Goal: Information Seeking & Learning: Learn about a topic

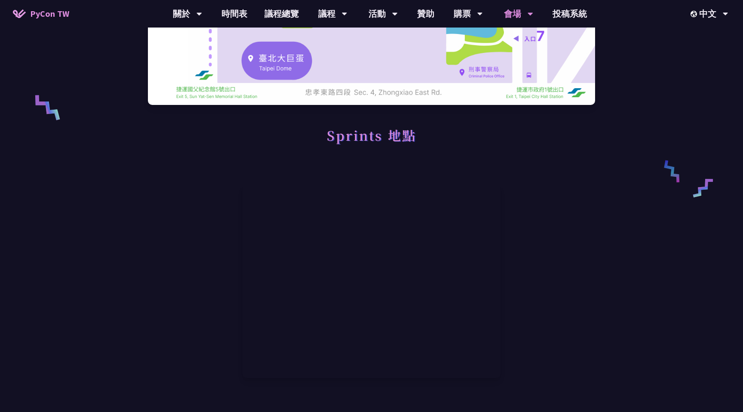
scroll to position [335, 0]
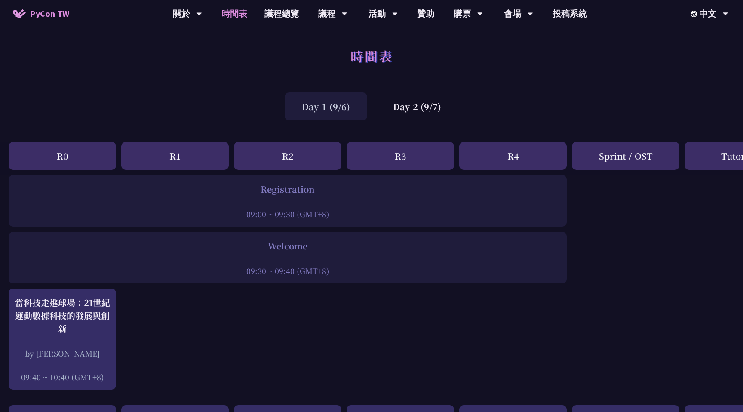
click at [296, 150] on div "R2" at bounding box center [287, 156] width 107 height 28
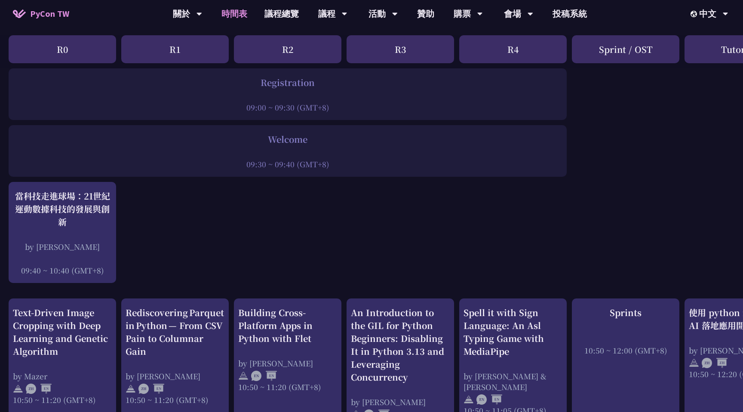
scroll to position [102, 0]
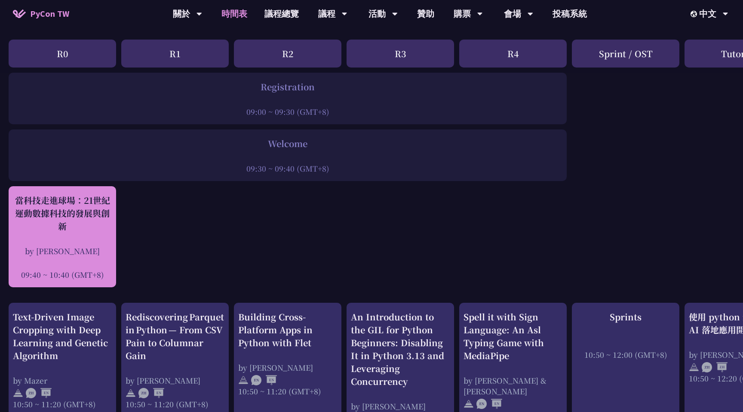
click at [88, 262] on div at bounding box center [62, 262] width 99 height 13
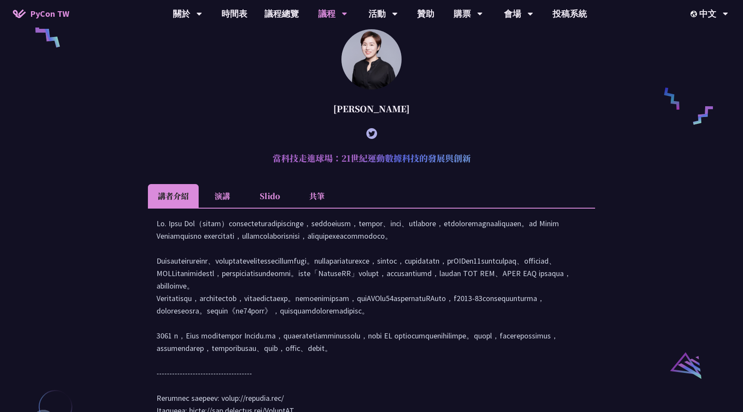
scroll to position [672, 0]
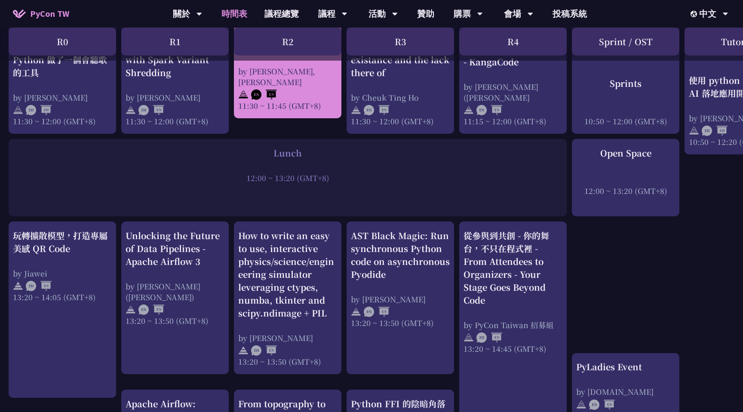
scroll to position [582, 0]
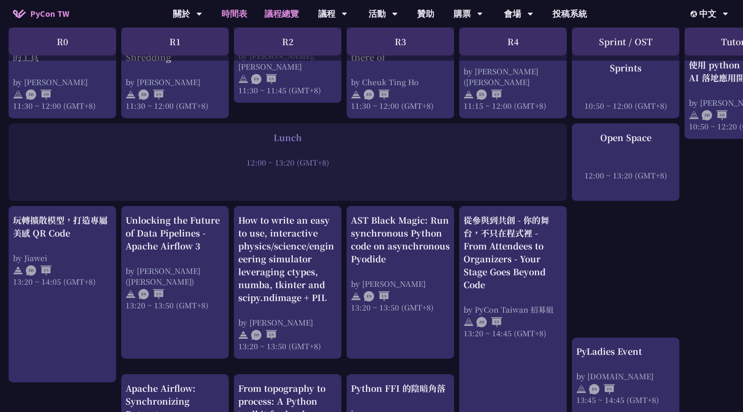
click at [290, 13] on link "議程總覽" at bounding box center [282, 14] width 52 height 28
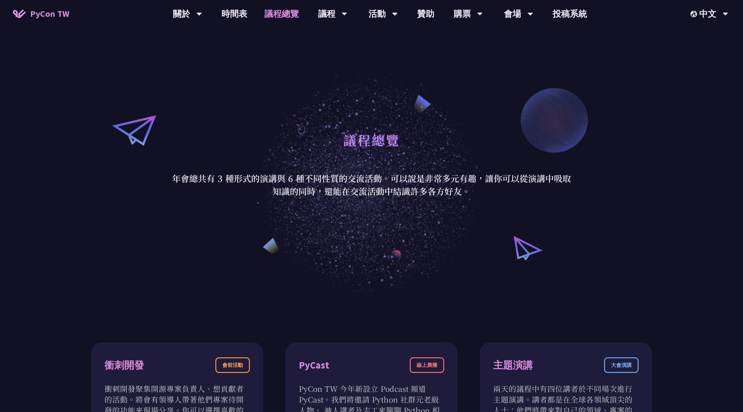
scroll to position [9, 0]
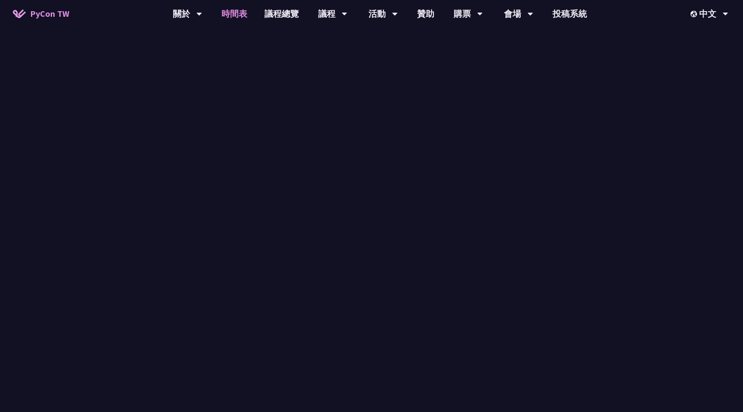
scroll to position [582, 0]
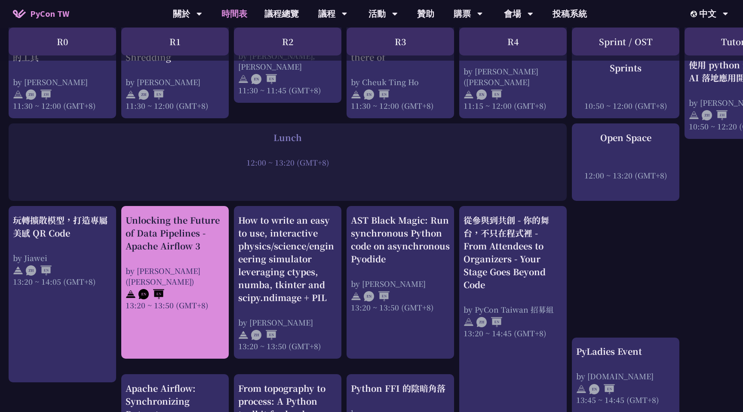
click at [162, 300] on div "13:20 ~ 13:50 (GMT+8)" at bounding box center [174, 305] width 99 height 11
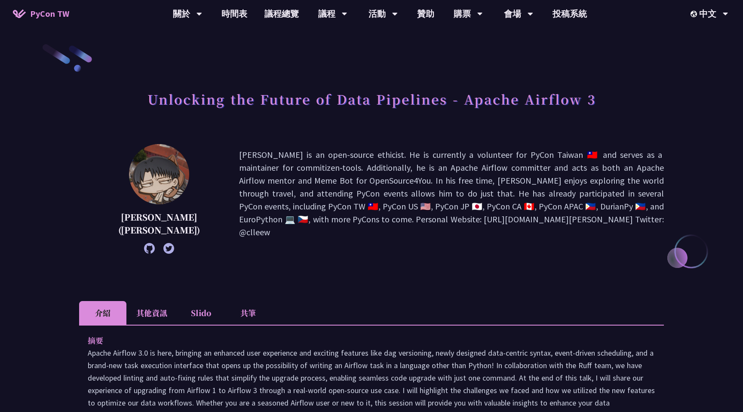
scroll to position [582, 0]
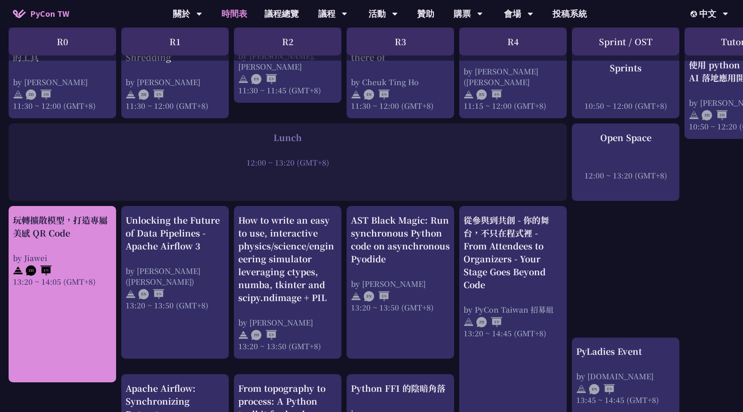
click at [80, 307] on link "玩轉擴散模型，打造專屬美感 QR Code by Jiawei 13:20 ~ 14:05 (GMT+8)" at bounding box center [62, 294] width 99 height 161
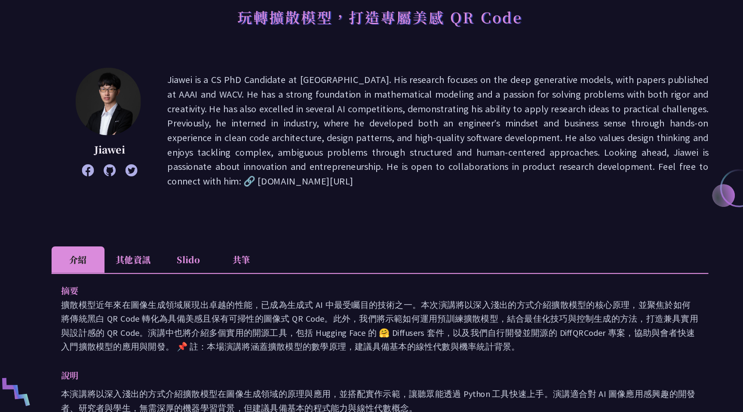
scroll to position [56, 0]
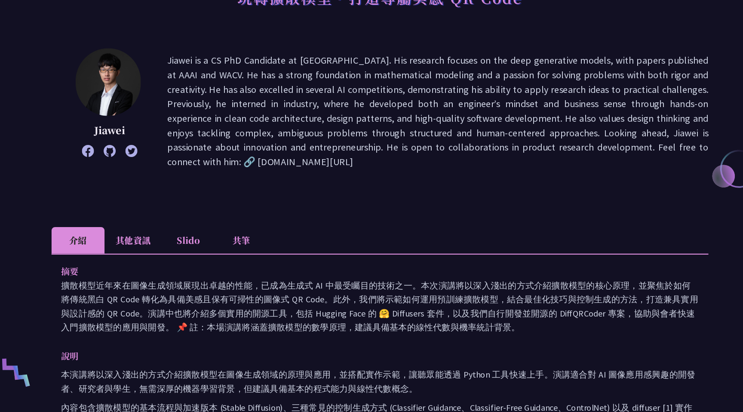
click at [213, 330] on p "擴散模型近年來在圖像生成領域展現出卓越的性能，已成為生成式 AI 中最受矚目的技術之一。本次演講將以深入淺出的方式介紹擴散模型的核心原理，並聚焦於如何將傳統黑…" at bounding box center [371, 318] width 567 height 50
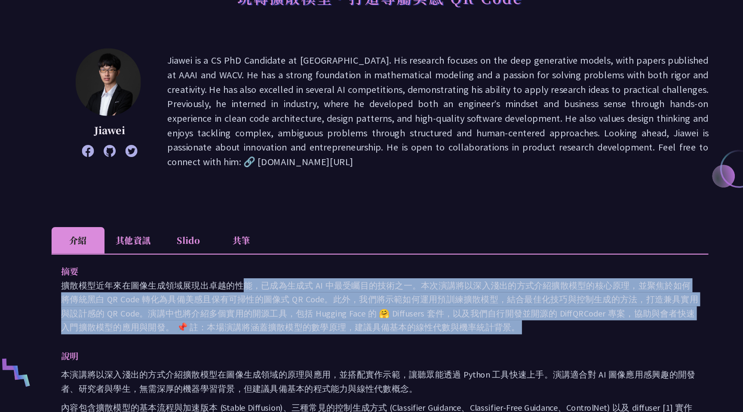
click at [213, 330] on p "擴散模型近年來在圖像生成領域展現出卓越的性能，已成為生成式 AI 中最受矚目的技術之一。本次演講將以深入淺出的方式介紹擴散模型的核心原理，並聚焦於如何將傳統黑…" at bounding box center [371, 318] width 567 height 50
click at [215, 353] on div "摘要 擴散模型近年來在圖像生成領域展現出卓越的性能，已成為生成式 AI 中最受矚目的技術之一。本次演講將以深入淺出的方式介紹擴散模型的核心原理，並聚焦於如何將…" at bounding box center [371, 380] width 584 height 219
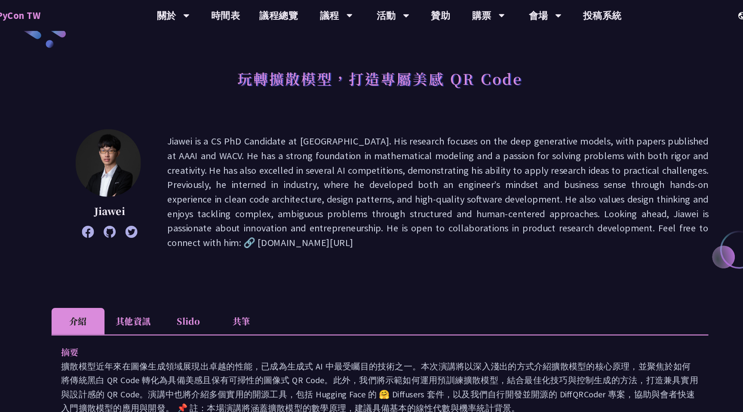
scroll to position [26, 0]
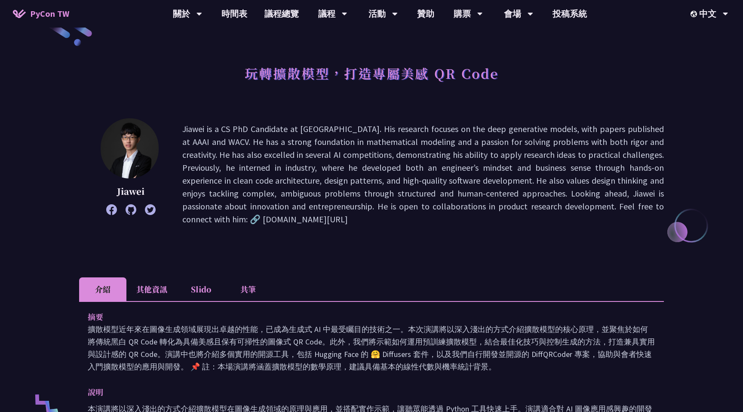
scroll to position [582, 0]
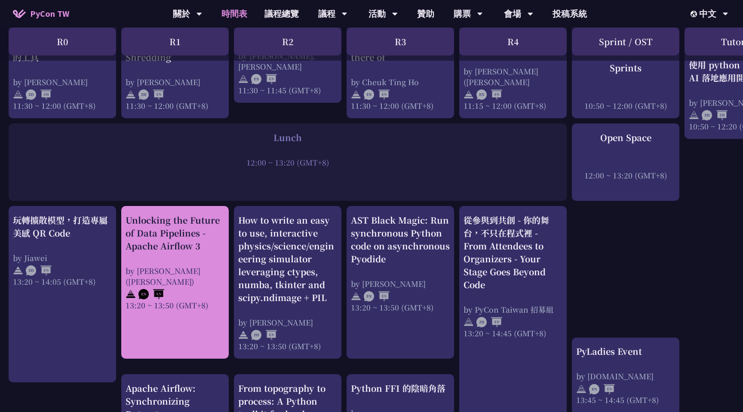
click at [182, 319] on link "Unlocking the Future of Data Pipelines - Apache Airflow 3 by 李唯 (Wei Lee) 13:20…" at bounding box center [174, 283] width 99 height 138
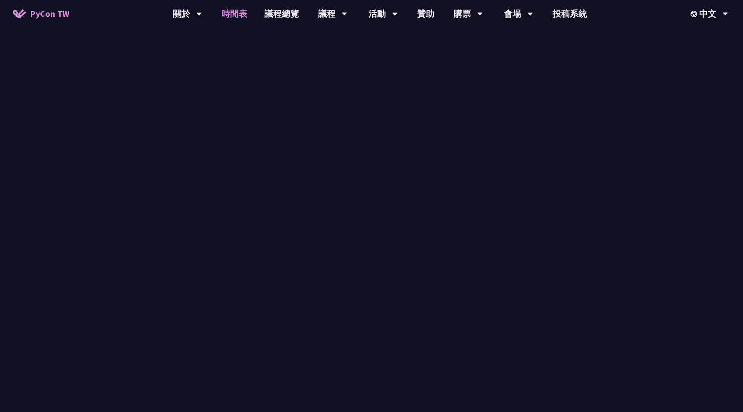
scroll to position [582, 0]
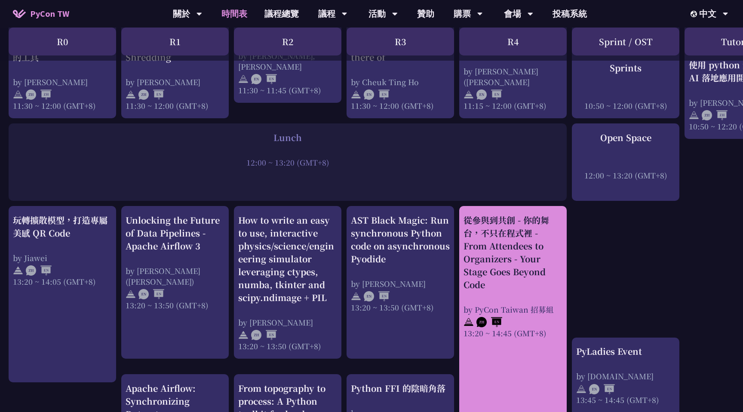
click at [505, 294] on div "從參與到共創 - 你的舞台，不只在程式裡 - From Attendees to Organizers - Your Stage Goes Beyond Co…" at bounding box center [512, 276] width 99 height 125
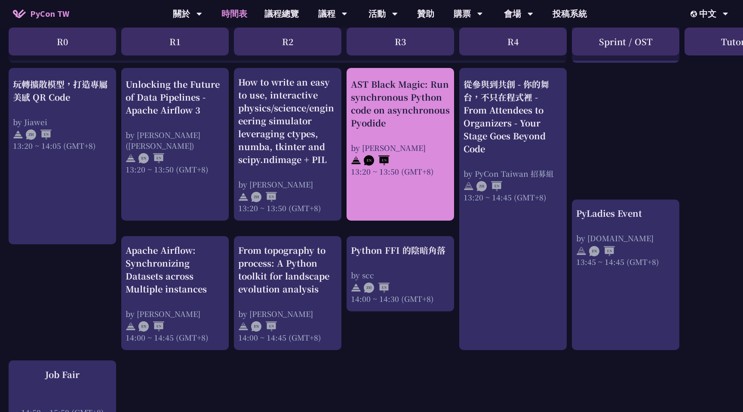
scroll to position [694, 0]
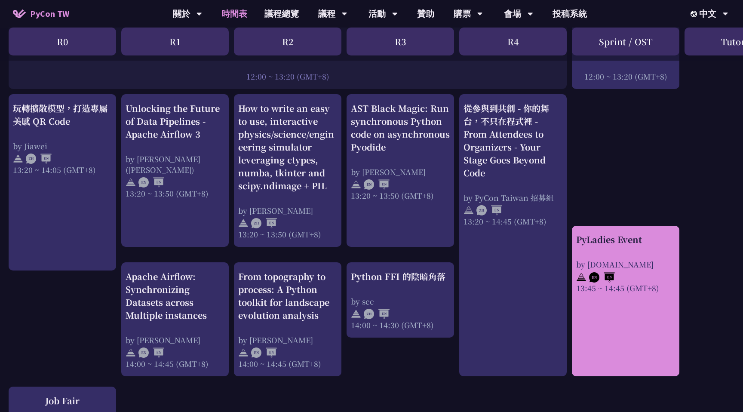
click at [631, 262] on div "by pyladies.tw" at bounding box center [625, 264] width 99 height 11
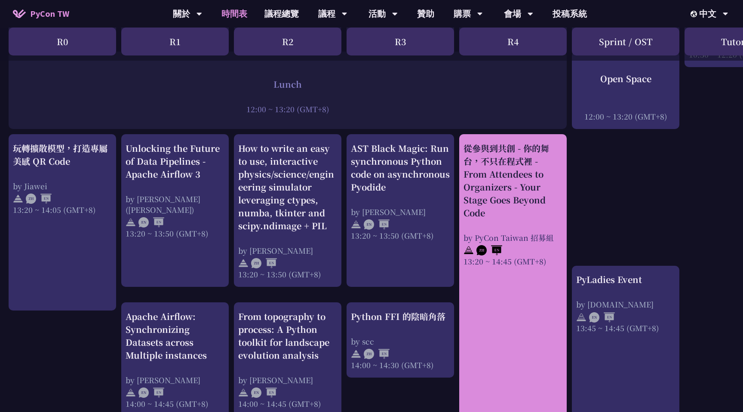
scroll to position [624, 0]
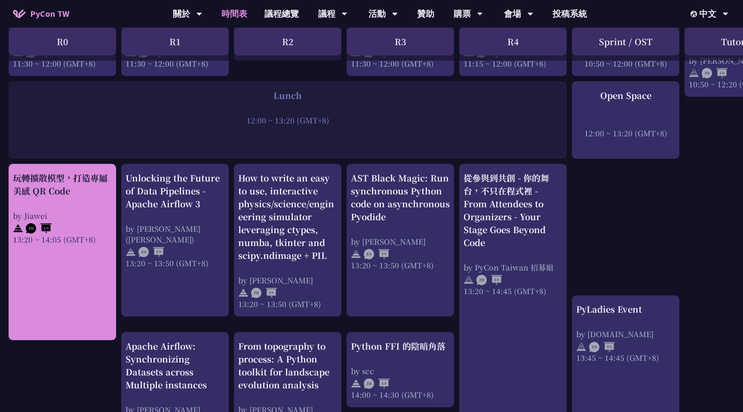
click at [93, 250] on link "玩轉擴散模型，打造專屬美感 QR Code by Jiawei 13:20 ~ 14:05 (GMT+8)" at bounding box center [62, 251] width 99 height 161
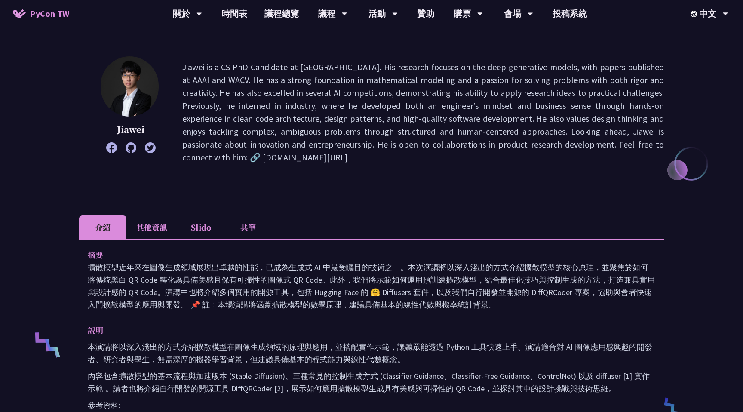
scroll to position [94, 0]
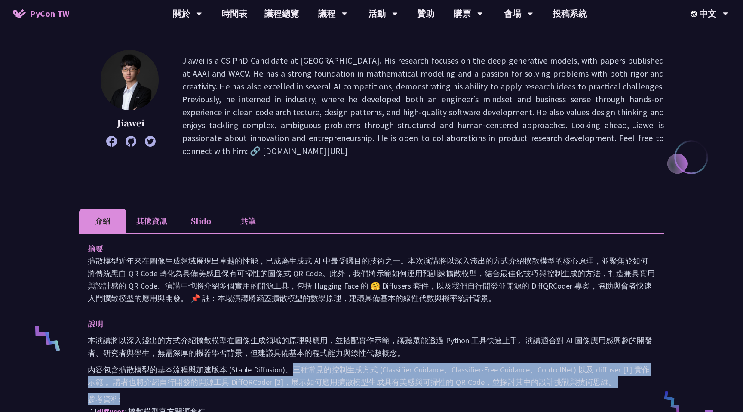
drag, startPoint x: 291, startPoint y: 367, endPoint x: 354, endPoint y: 406, distance: 74.3
click at [354, 406] on div "本演講將以深入淺出的方式介紹擴散模型在圖像生成領域的原理與應用，並搭配實作示範，讓聽眾能透過 Python 工具快速上手。演講適合對 AI 圖像應用感興趣的開…" at bounding box center [371, 382] width 567 height 96
click at [341, 389] on div "本演講將以深入淺出的方式介紹擴散模型在圖像生成領域的原理與應用，並搭配實作示範，讓聽眾能透過 Python 工具快速上手。演講適合對 AI 圖像應用感興趣的開…" at bounding box center [371, 382] width 567 height 96
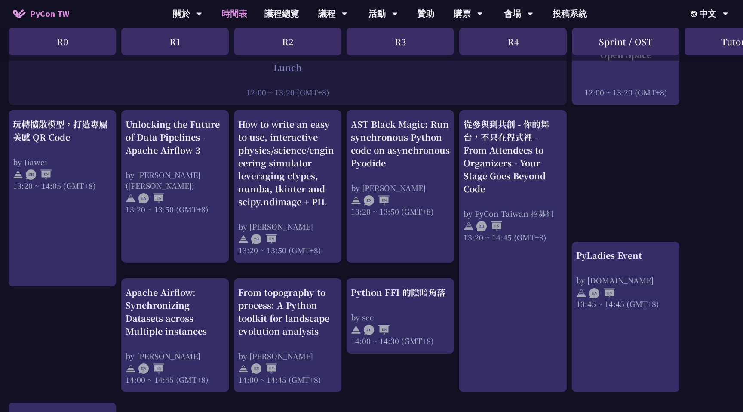
scroll to position [680, 0]
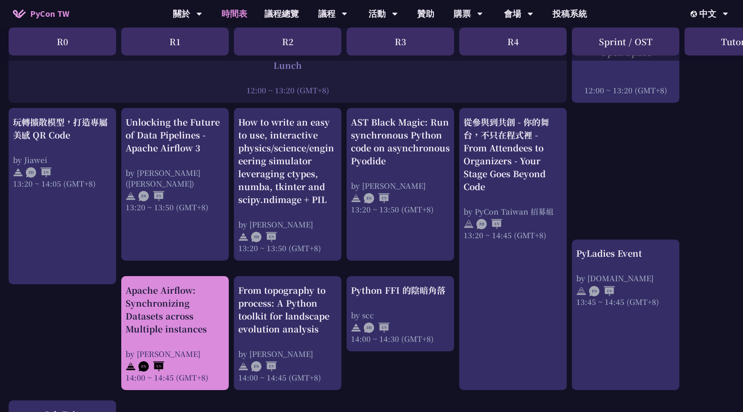
click at [206, 358] on div "by Sebastien Crocquevieille" at bounding box center [174, 353] width 99 height 11
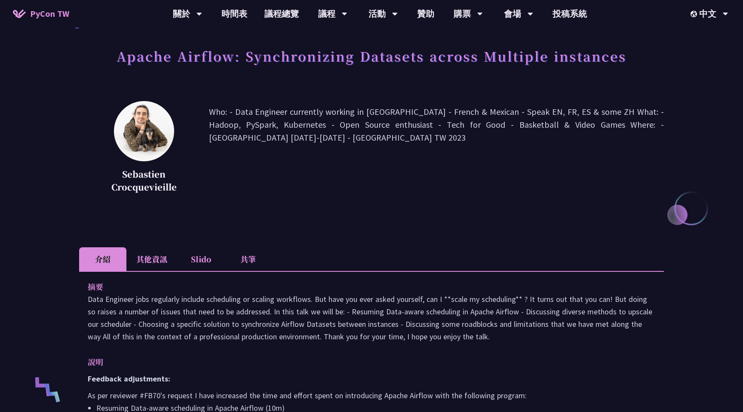
scroll to position [48, 0]
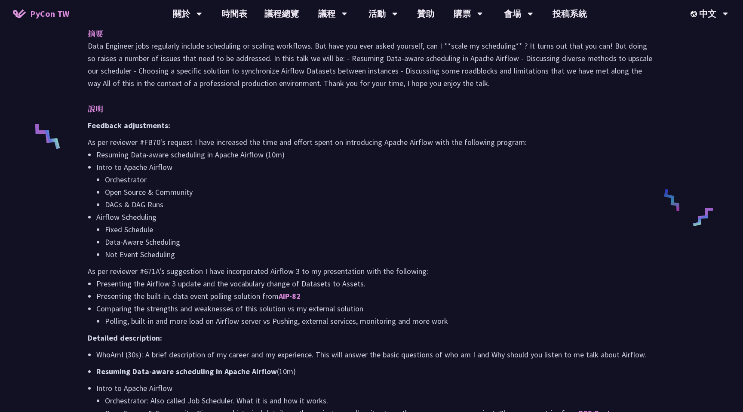
scroll to position [680, 0]
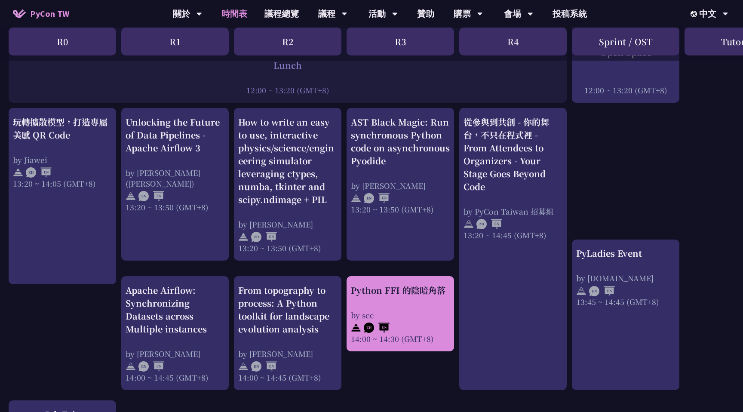
click at [390, 314] on div "by scc" at bounding box center [400, 314] width 99 height 11
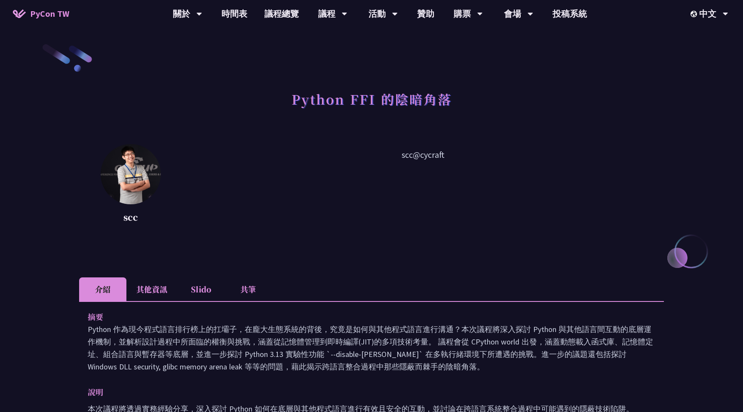
scroll to position [46, 0]
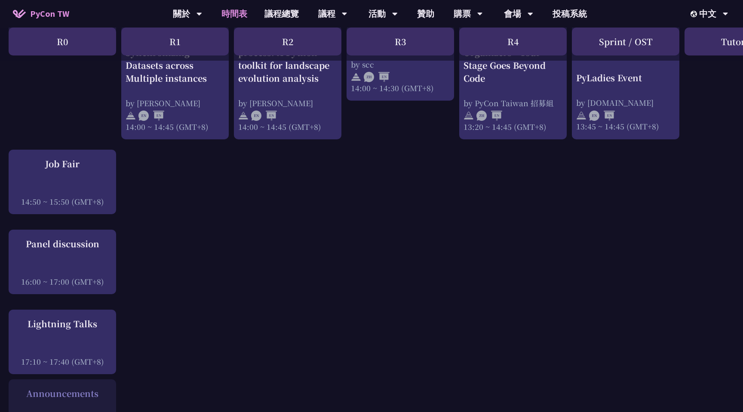
scroll to position [912, 0]
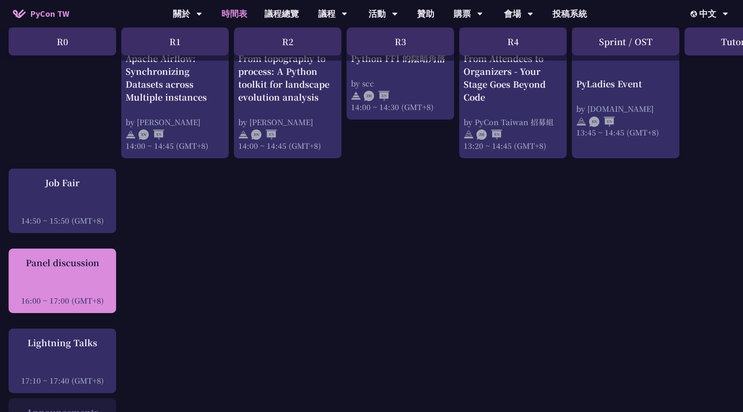
click at [83, 313] on div "Panel discussion 16:00 ~ 17:00 (GMT+8)" at bounding box center [62, 280] width 107 height 64
click at [82, 285] on div "Panel discussion 16:00 ~ 17:00 (GMT+8)" at bounding box center [62, 280] width 99 height 49
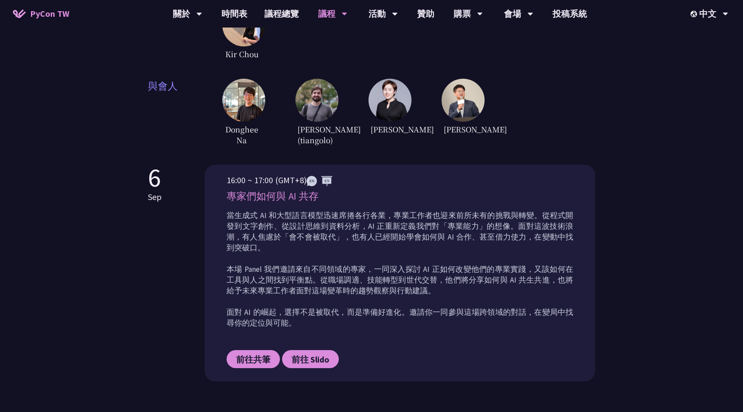
scroll to position [254, 0]
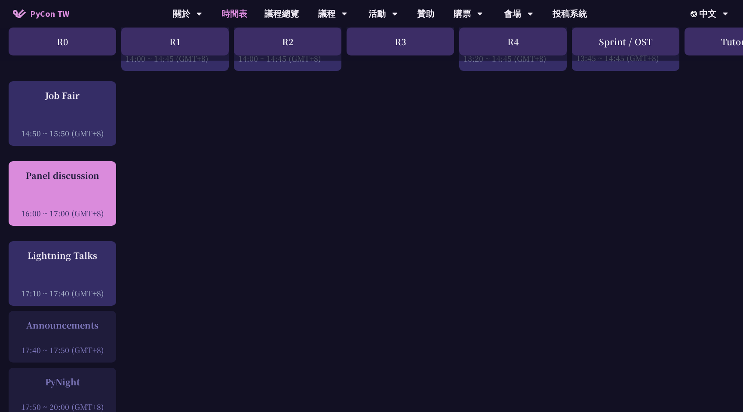
scroll to position [1005, 0]
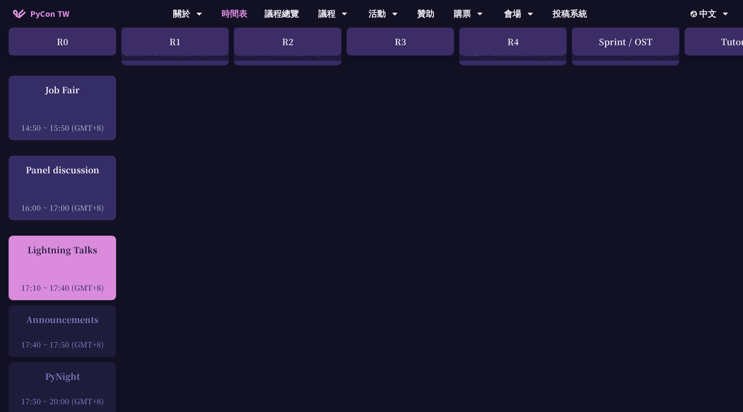
click at [94, 281] on div at bounding box center [62, 275] width 99 height 13
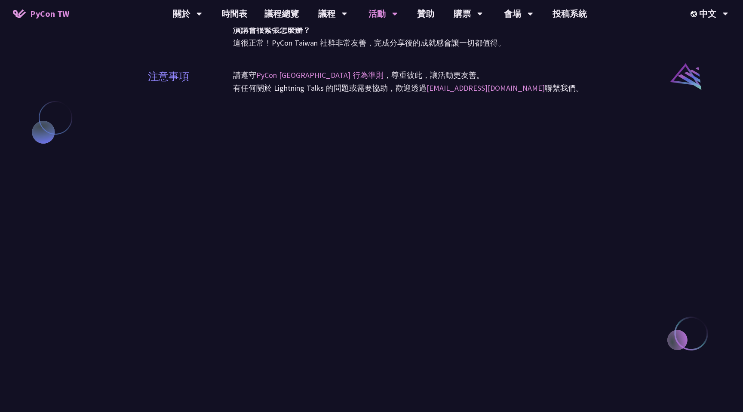
scroll to position [700, 0]
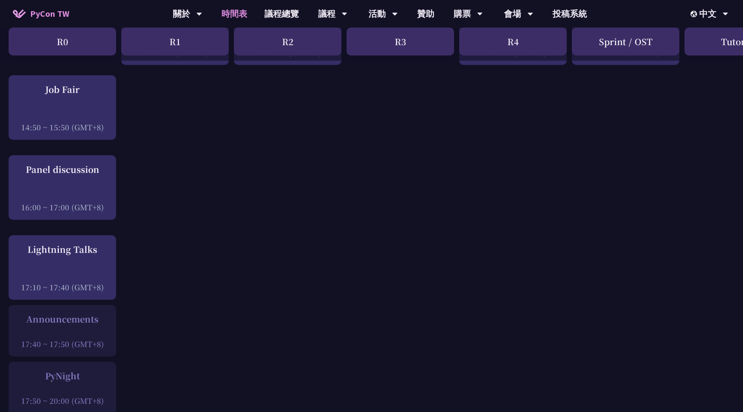
scroll to position [1258, 0]
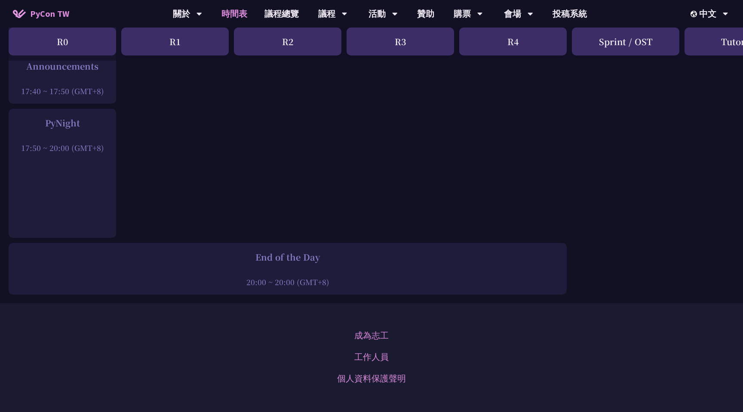
click at [74, 180] on div "PyNight 17:50 ~ 20:00 (GMT+8)" at bounding box center [62, 173] width 107 height 129
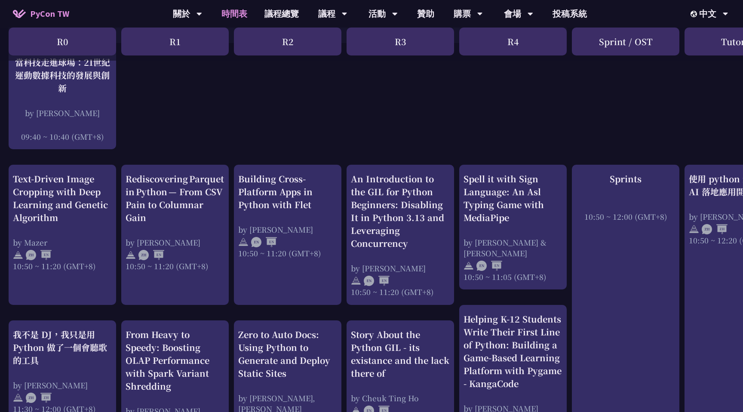
scroll to position [0, 0]
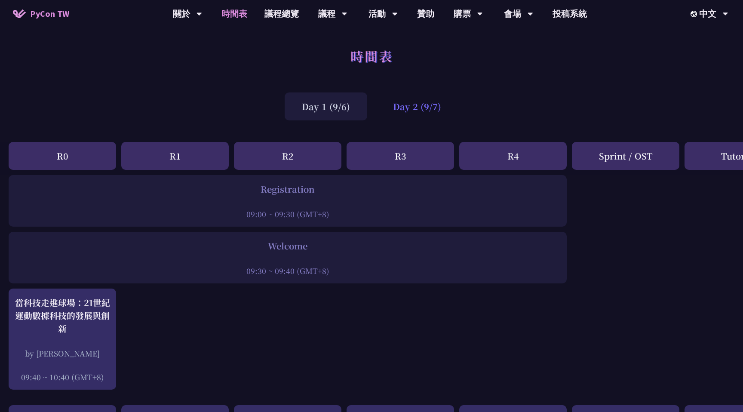
click at [425, 105] on div "Day 2 (9/7)" at bounding box center [417, 106] width 83 height 28
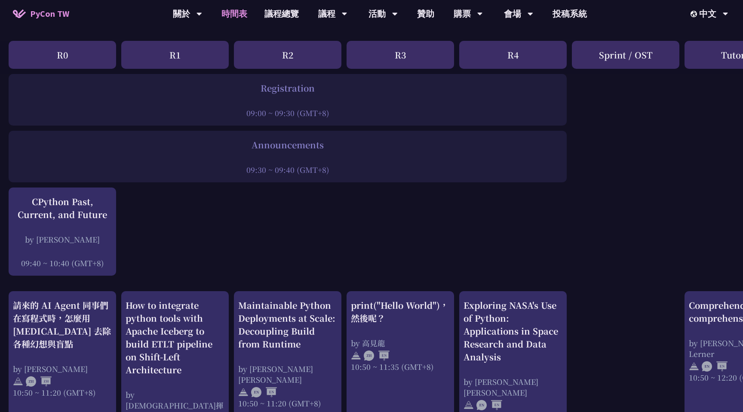
scroll to position [105, 0]
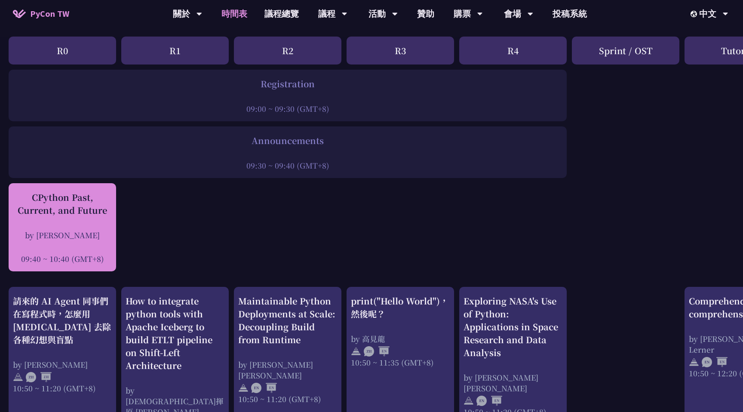
click at [96, 233] on div "by Donghee Na" at bounding box center [62, 234] width 99 height 11
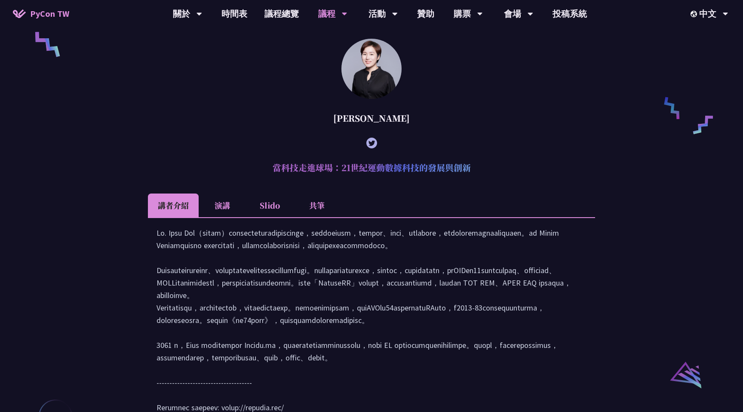
scroll to position [675, 0]
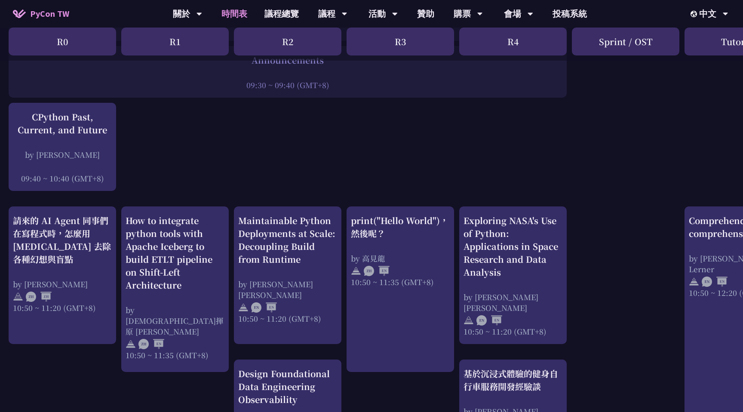
scroll to position [187, 0]
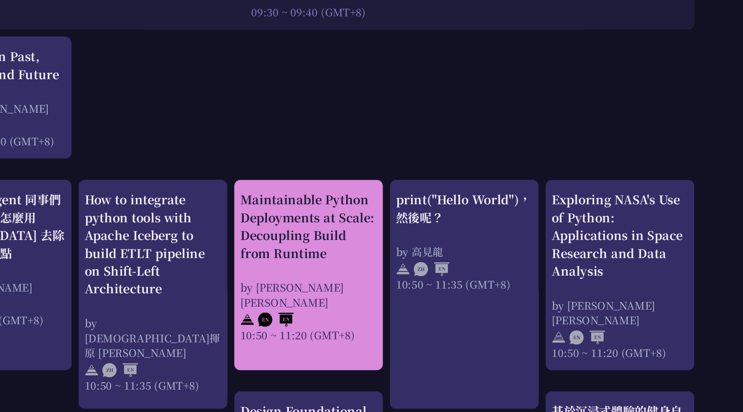
click at [292, 271] on div "Maintainable Python Deployments at Scale: Decoupling Build from Runtime by Just…" at bounding box center [287, 268] width 99 height 110
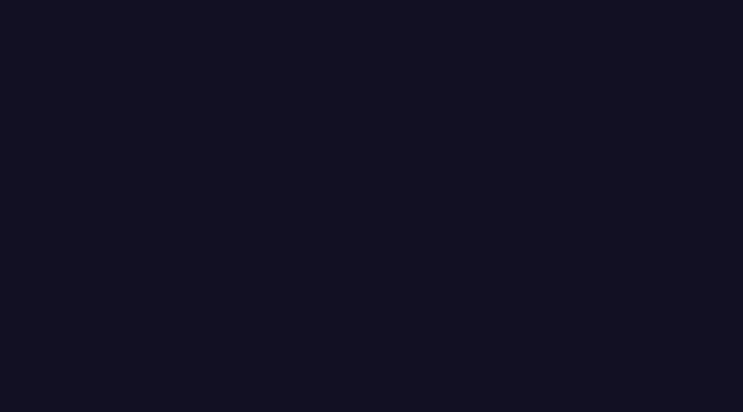
scroll to position [187, 0]
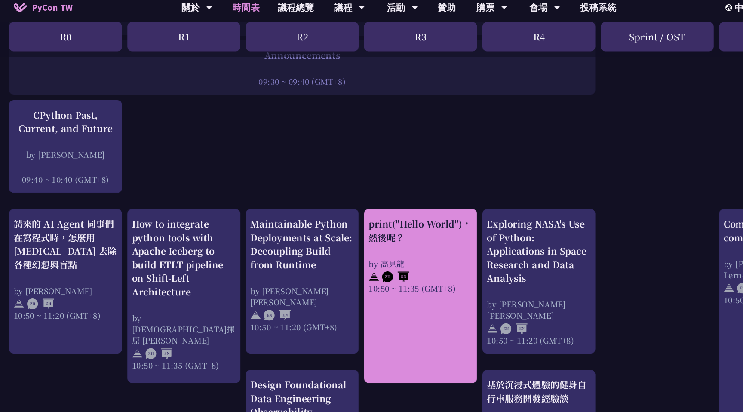
click at [383, 324] on link "print("Hello World")，然後呢？ by 高見龍 10:50 ~ 11:35 (GMT+8)" at bounding box center [400, 288] width 99 height 150
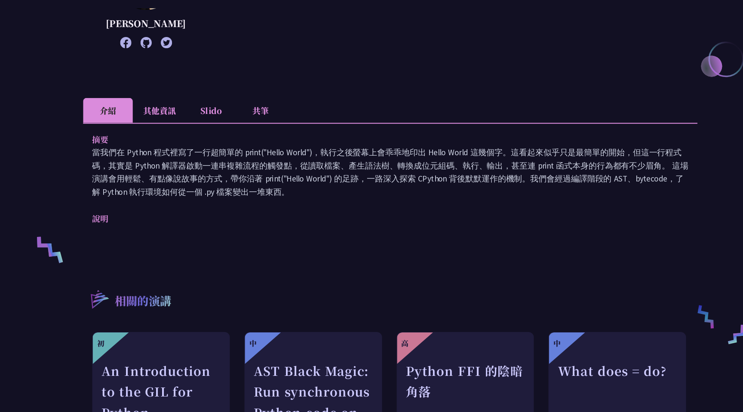
scroll to position [184, 0]
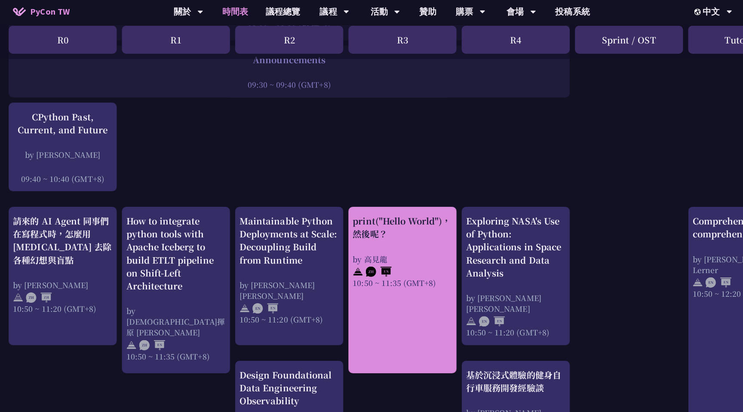
scroll to position [184, 0]
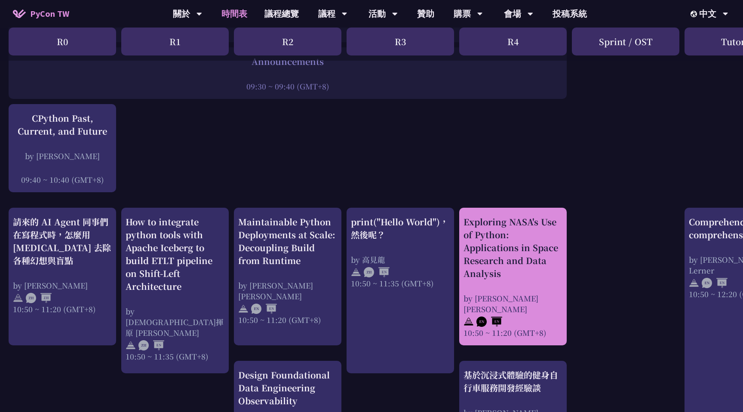
click at [541, 265] on div "Exploring NASA's Use of Python: Applications in Space Research and Data Analysis" at bounding box center [512, 247] width 99 height 64
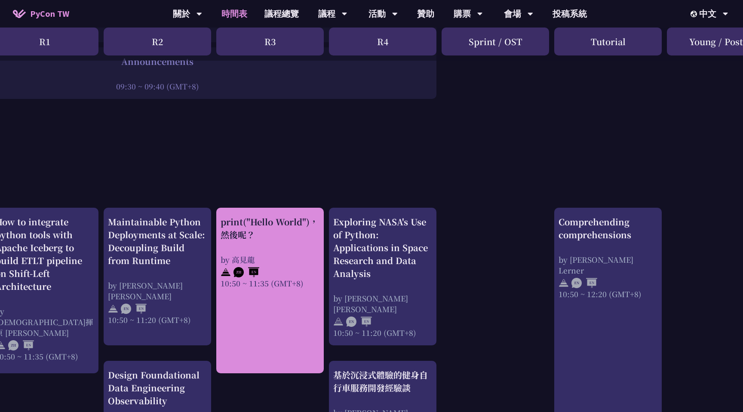
scroll to position [184, 131]
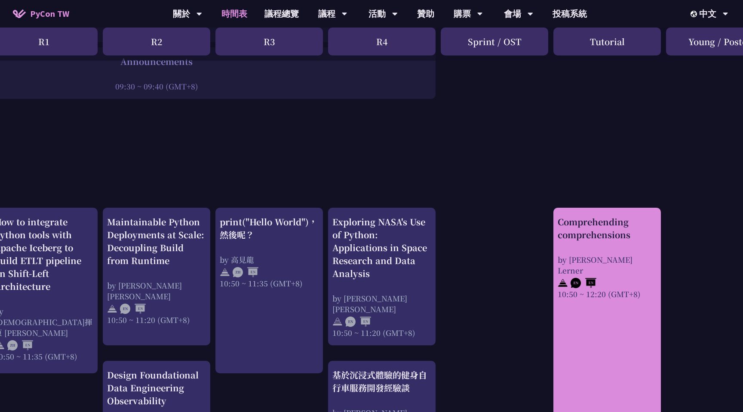
click at [571, 315] on link "Comprehending comprehensions by Reuven M. Lerner 10:50 ~ 12:20 (GMT+8)" at bounding box center [606, 376] width 99 height 323
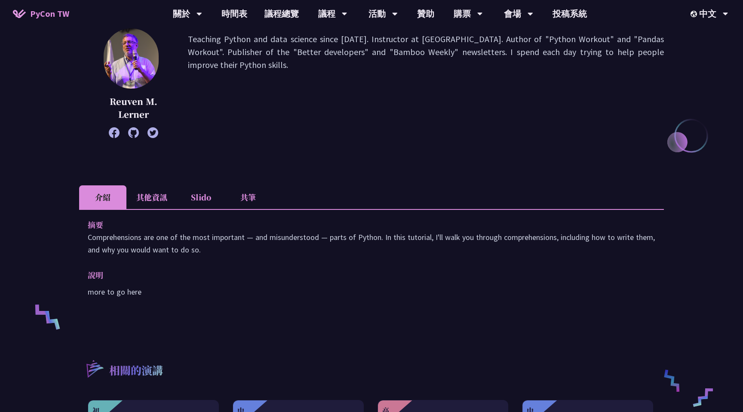
scroll to position [160, 0]
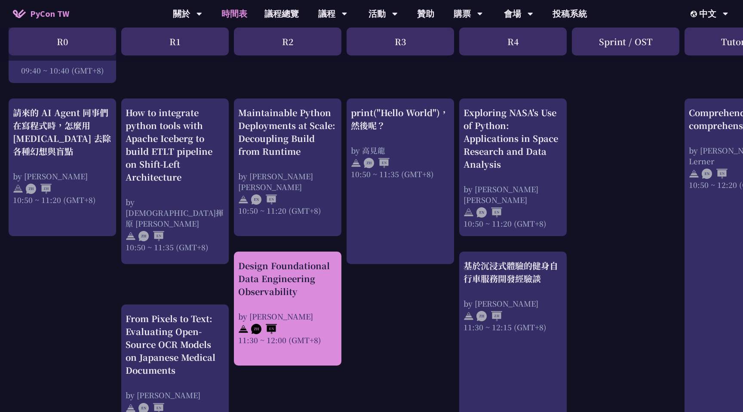
scroll to position [312, 0]
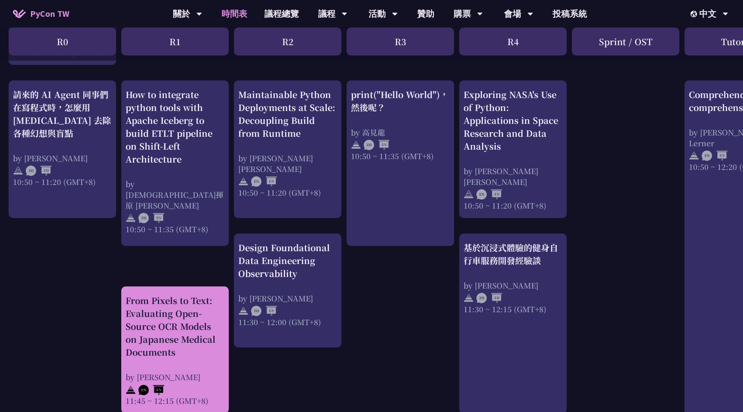
click at [208, 353] on div "From Pixels to Text: Evaluating Open-Source OCR Models on Japanese Medical Docu…" at bounding box center [174, 326] width 99 height 64
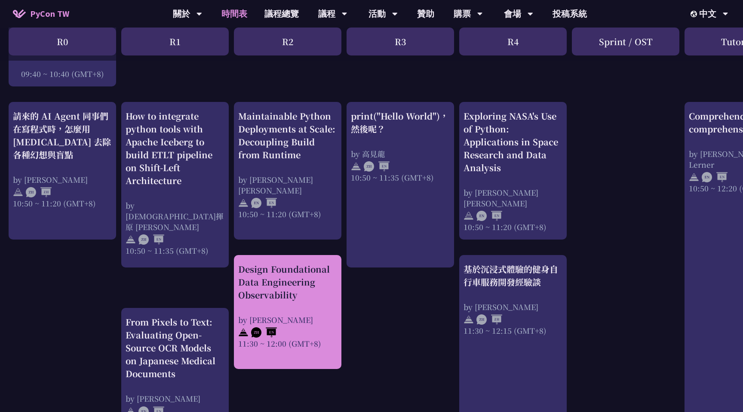
scroll to position [288, 0]
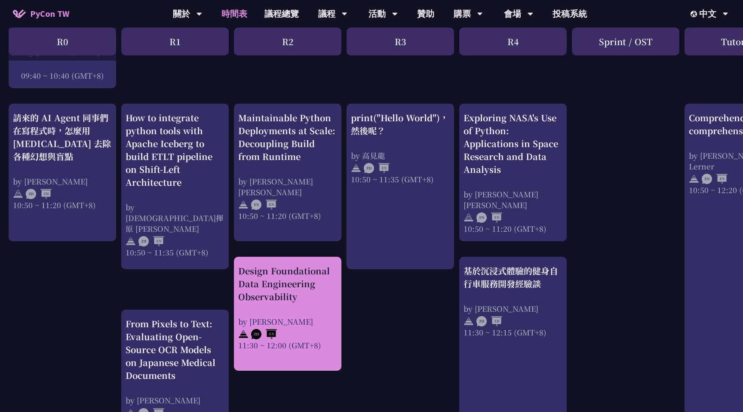
click at [287, 309] on div "Design Foundational Data Engineering Observability by Shuhsi Lin 11:30 ~ 12:00 …" at bounding box center [287, 307] width 99 height 86
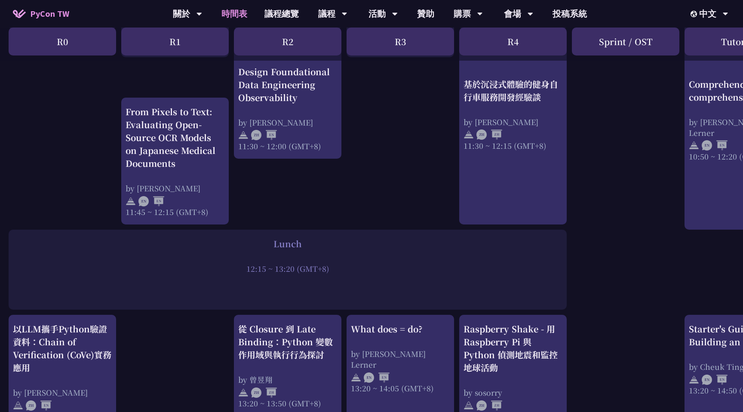
scroll to position [572, 0]
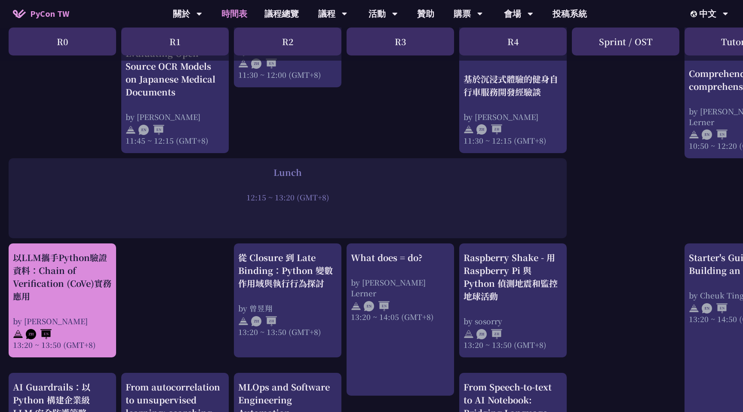
click at [89, 284] on div "以LLM攜手Python驗證資料：Chain of Verification (CoVe)實務應用" at bounding box center [62, 277] width 99 height 52
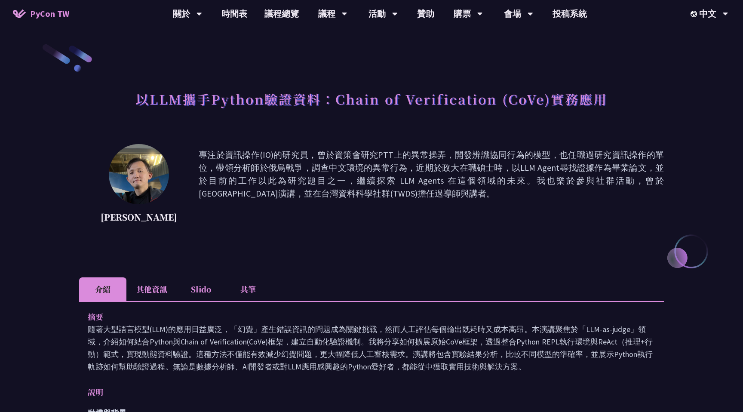
scroll to position [572, 0]
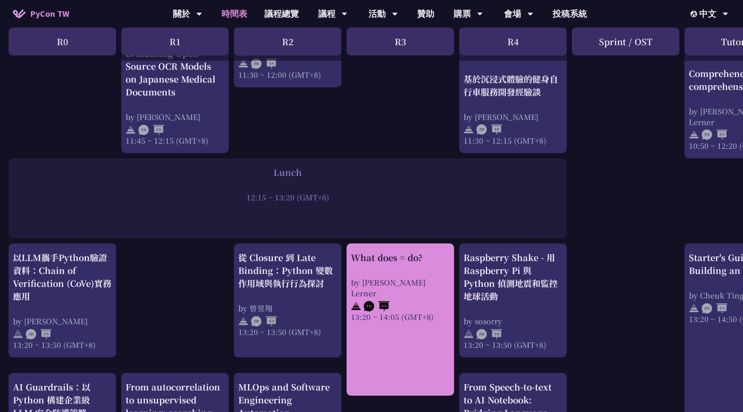
click at [395, 320] on link "What does = do? by Reuven M. Lerner 13:20 ~ 14:05 (GMT+8)" at bounding box center [400, 319] width 99 height 137
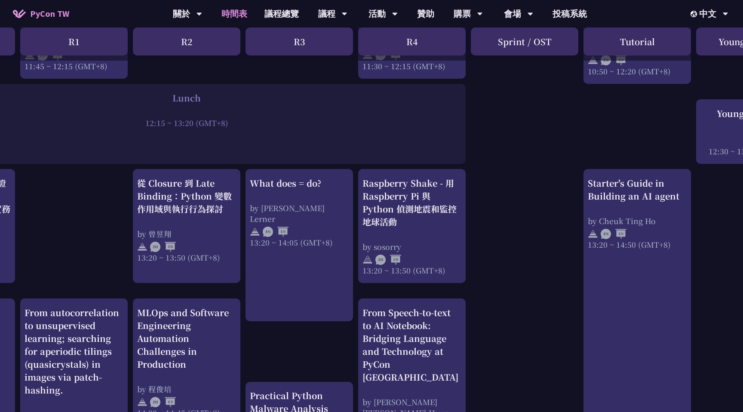
scroll to position [646, 104]
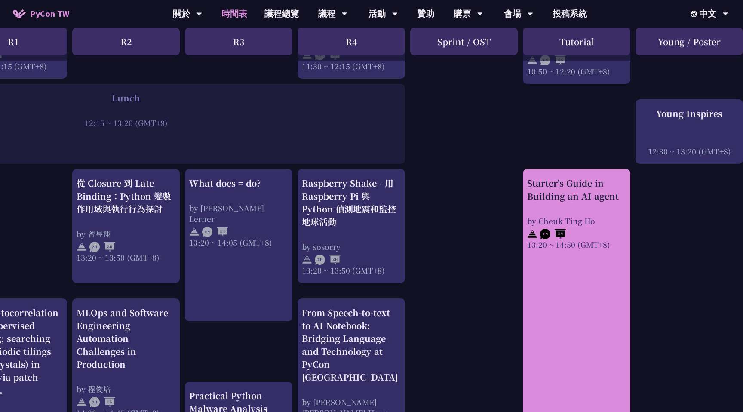
click at [554, 283] on link "Starter's Guide in Building an AI agent by Cheuk Ting Ho 13:20 ~ 14:50 (GMT+8)" at bounding box center [576, 325] width 99 height 296
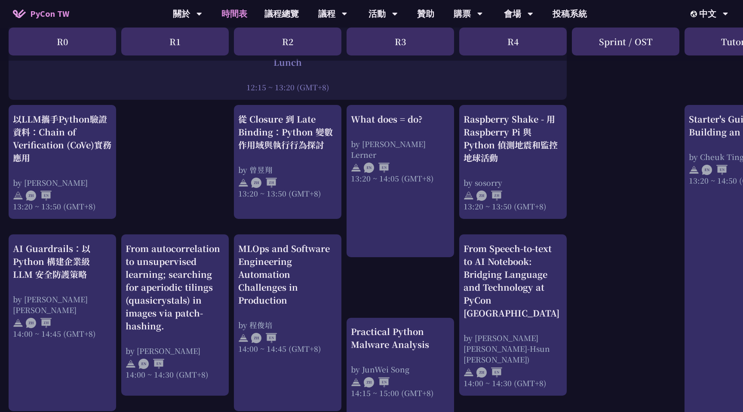
scroll to position [710, 0]
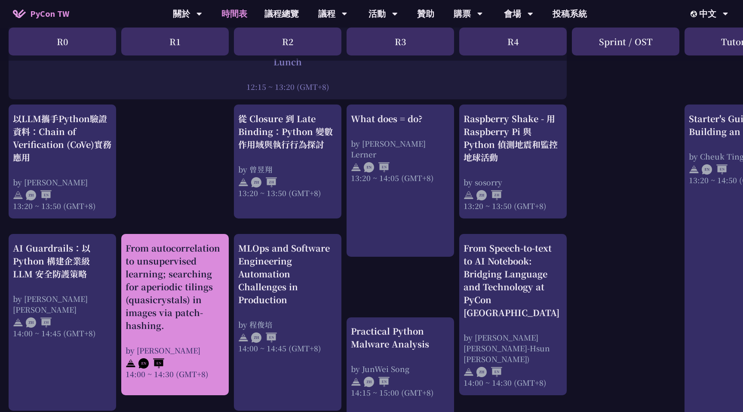
click at [208, 340] on div "From autocorrelation to unsupervised learning; searching for aperiodic tilings …" at bounding box center [174, 311] width 99 height 138
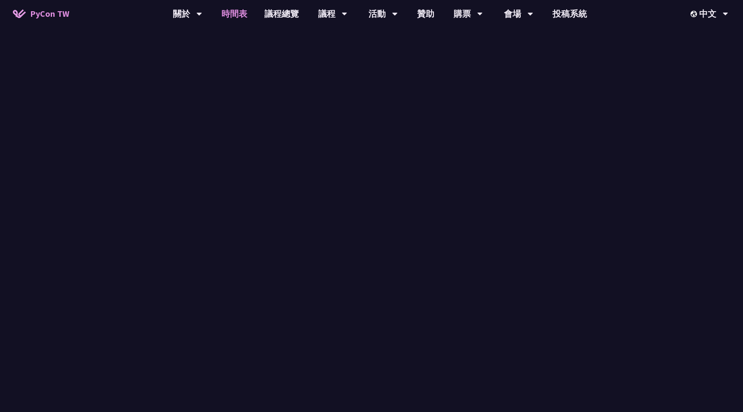
scroll to position [710, 0]
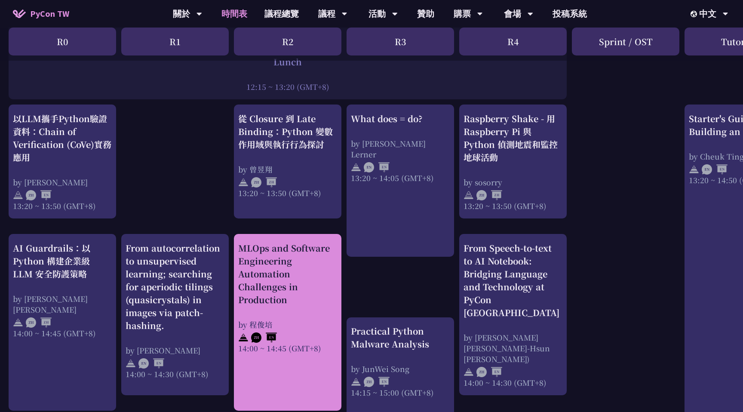
click at [309, 282] on div "MLOps and Software Engineering Automation Challenges in Production" at bounding box center [287, 274] width 99 height 64
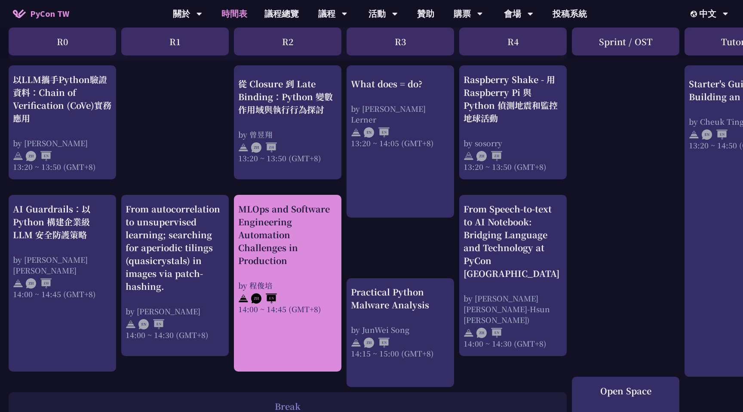
scroll to position [749, 0]
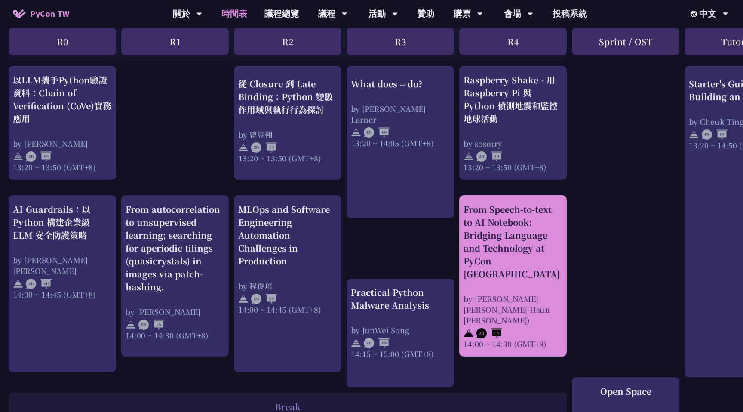
click at [501, 338] on div "14:00 ~ 14:30 (GMT+8)" at bounding box center [512, 343] width 99 height 11
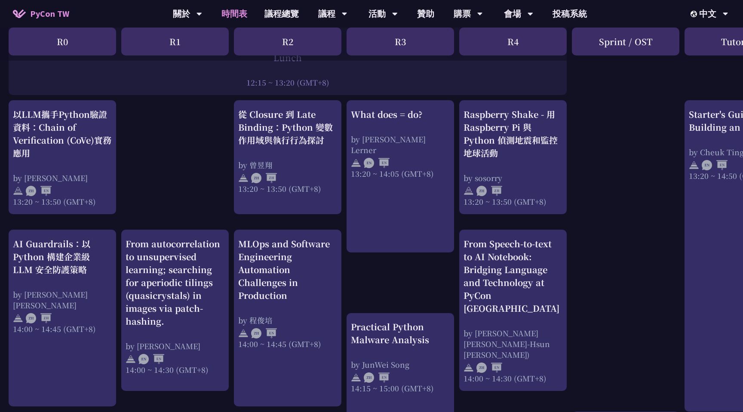
scroll to position [749, 0]
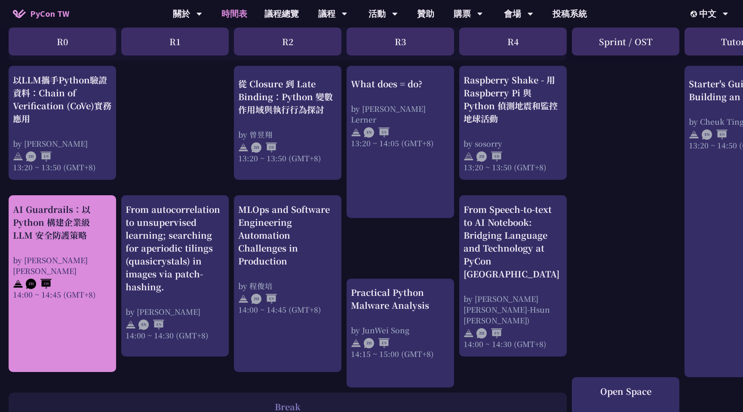
click at [49, 333] on link "AI Guardrails：以 Python 構建企業級 LLM 安全防護策略 by Nero Un 阮智軒 14:00 ~ 14:45 (GMT+8)" at bounding box center [62, 284] width 99 height 162
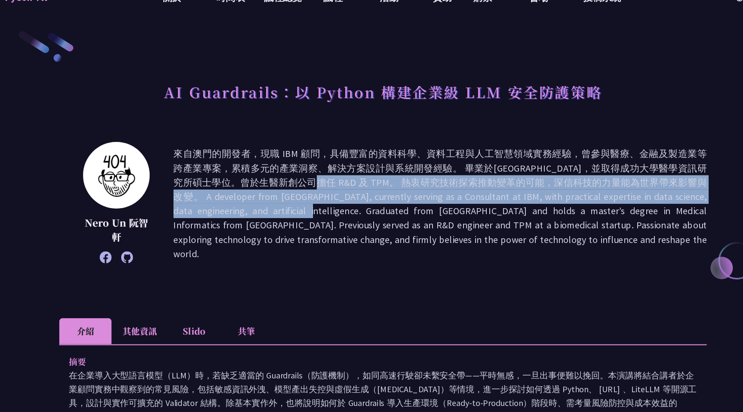
drag, startPoint x: 234, startPoint y: 182, endPoint x: 236, endPoint y: 208, distance: 26.3
click at [236, 208] on p at bounding box center [422, 199] width 481 height 103
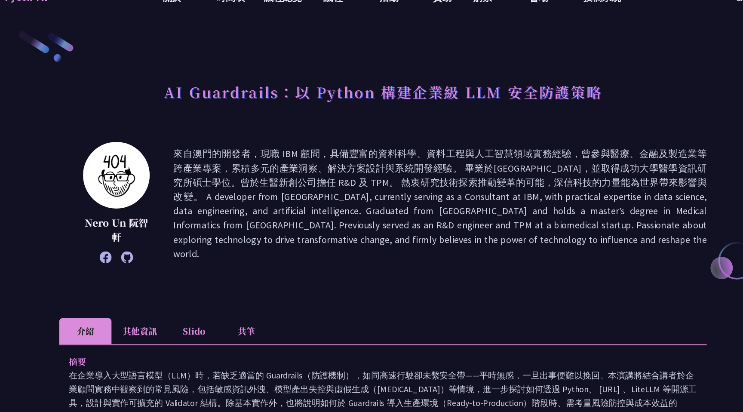
click at [243, 252] on div "Nero Un 阮智軒" at bounding box center [371, 200] width 584 height 112
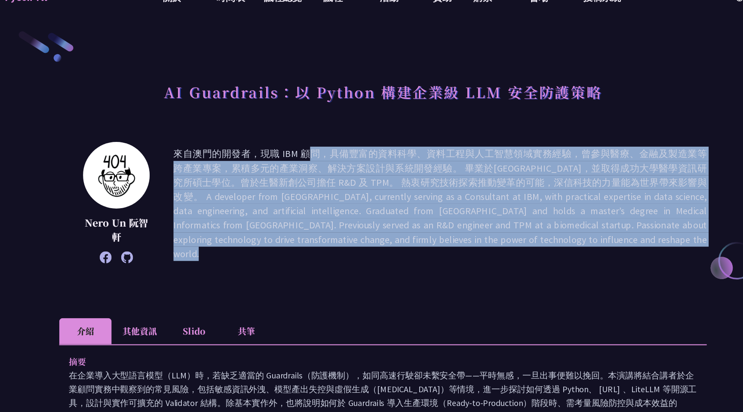
click at [243, 252] on div "Nero Un 阮智軒" at bounding box center [371, 200] width 584 height 112
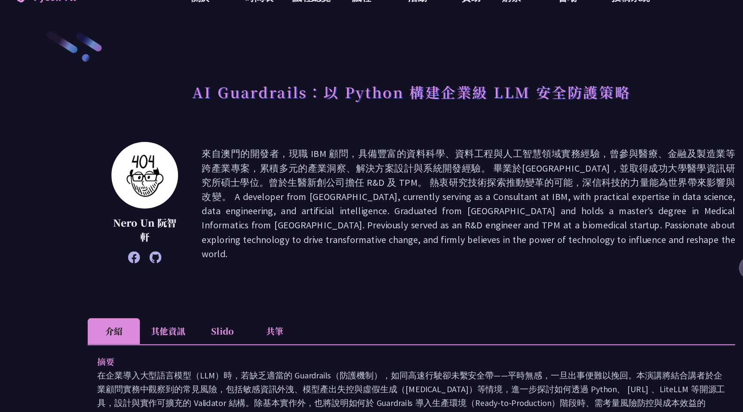
scroll to position [749, 0]
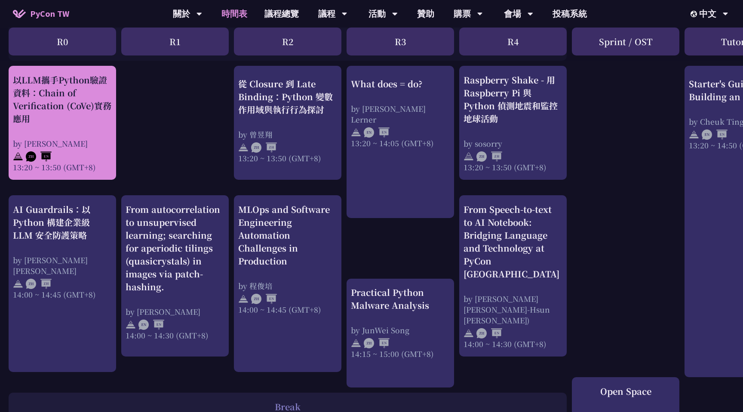
click at [78, 115] on div "以LLM攜手Python驗證資料：Chain of Verification (CoVe)實務應用" at bounding box center [62, 99] width 99 height 52
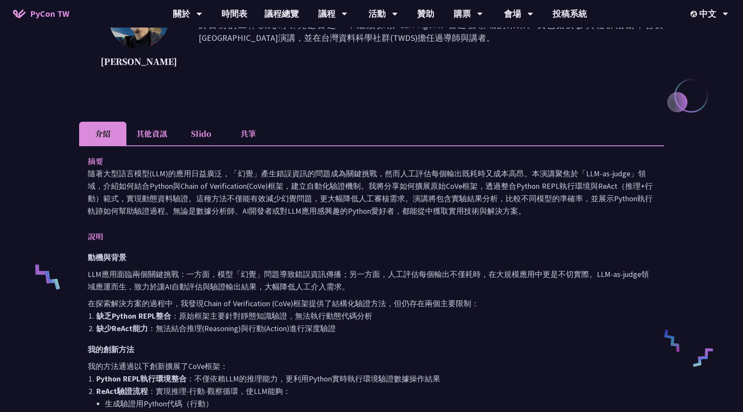
scroll to position [168, 0]
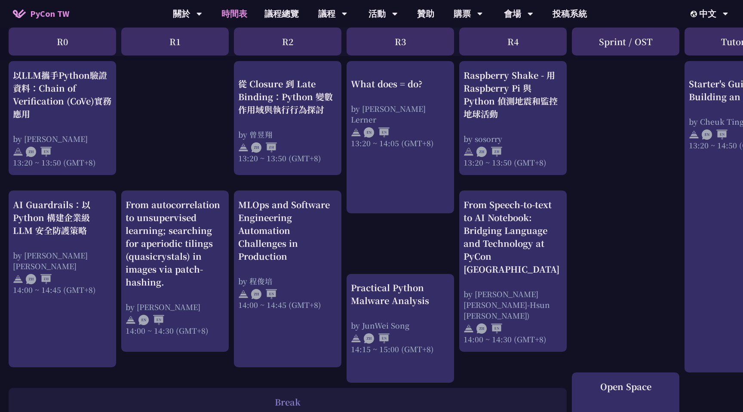
scroll to position [755, 0]
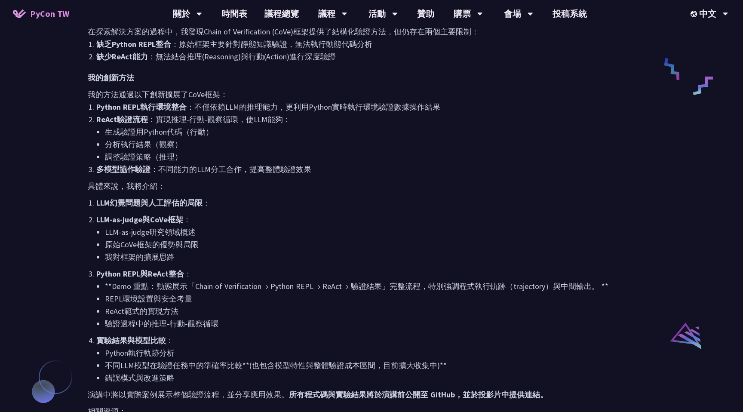
scroll to position [357, 0]
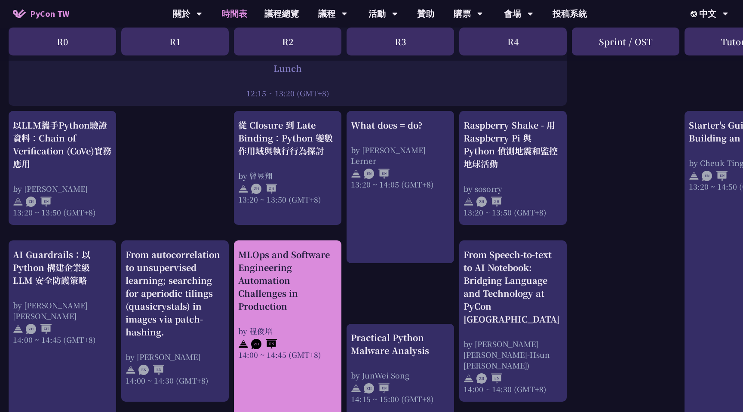
scroll to position [685, 0]
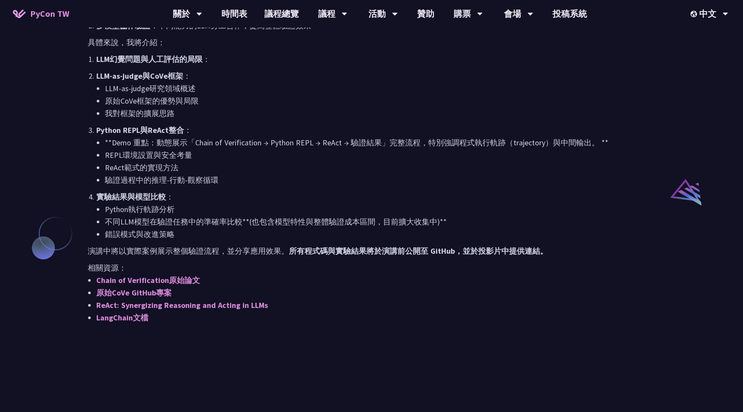
scroll to position [681, 0]
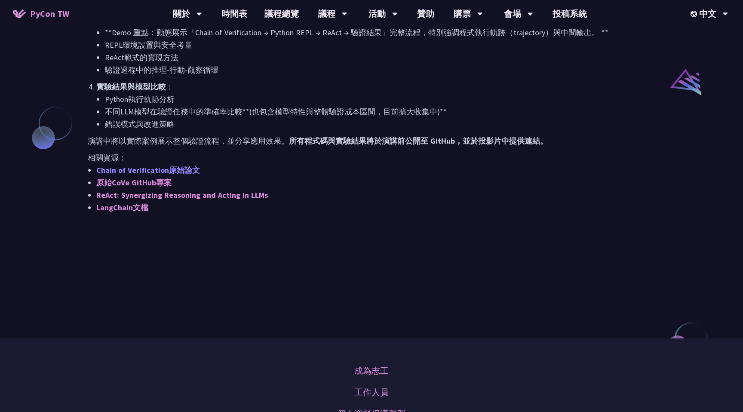
click at [178, 167] on link "Chain of Verification原始論文" at bounding box center [148, 170] width 104 height 10
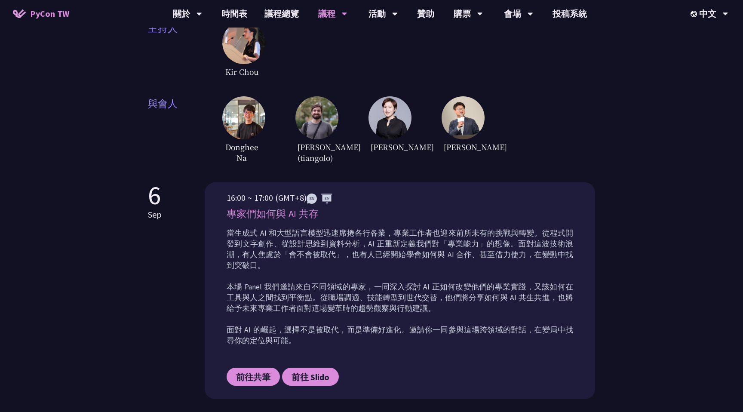
scroll to position [269, 0]
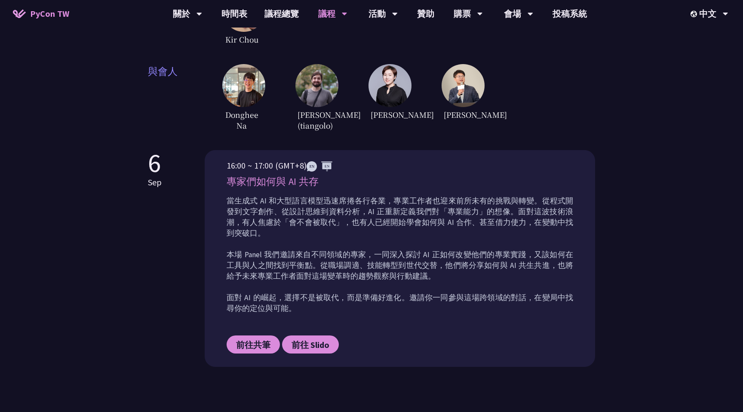
click at [321, 166] on img at bounding box center [319, 166] width 26 height 10
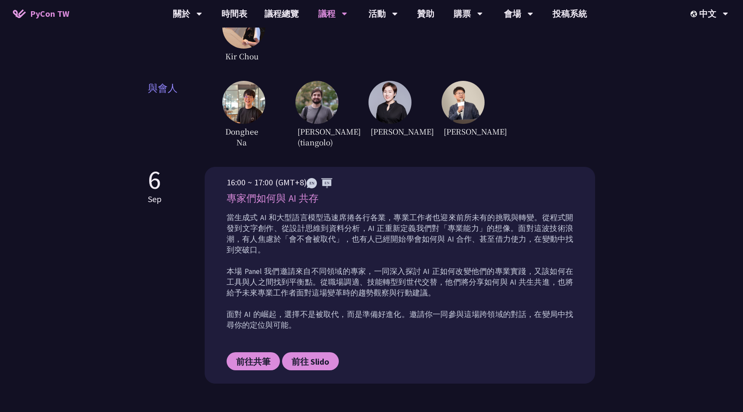
scroll to position [311, 0]
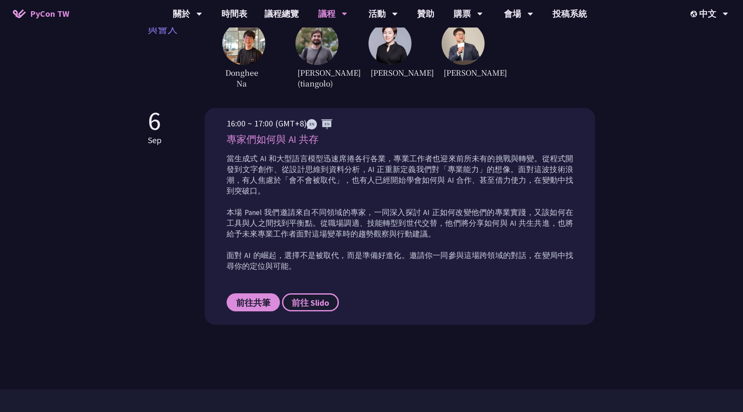
click at [323, 297] on span "前往 Slido" at bounding box center [310, 302] width 38 height 11
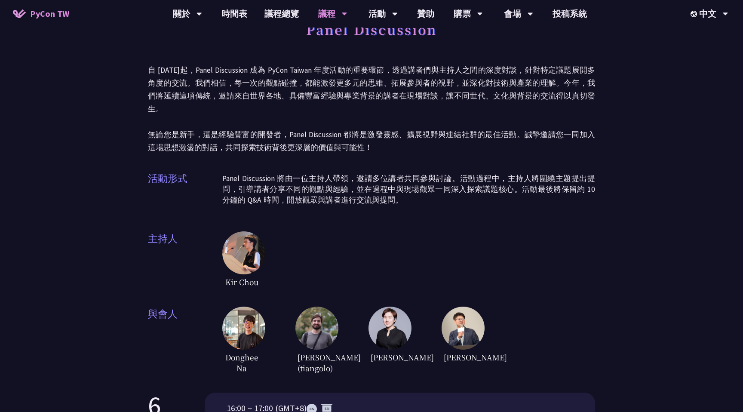
scroll to position [0, 0]
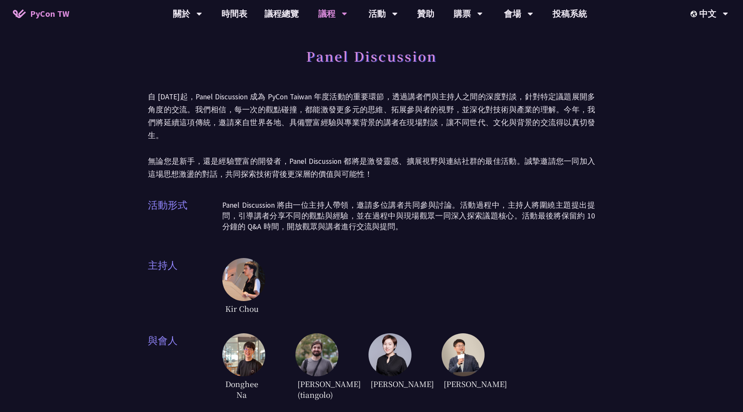
click at [229, 261] on img at bounding box center [243, 279] width 43 height 43
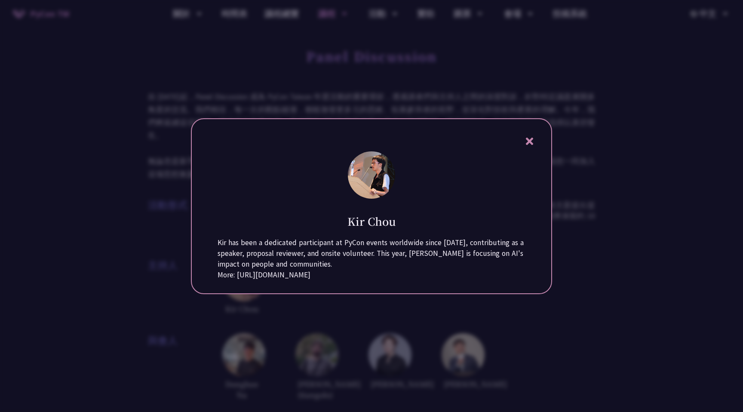
click at [239, 280] on div "More: https://note35.github.io/about/talks" at bounding box center [371, 274] width 308 height 11
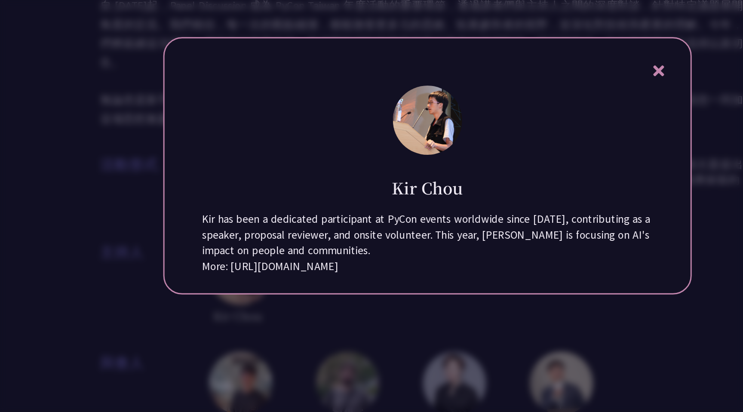
drag, startPoint x: 242, startPoint y: 285, endPoint x: 400, endPoint y: 283, distance: 158.6
click at [400, 280] on div "More: https://note35.github.io/about/talks" at bounding box center [371, 274] width 308 height 11
drag, startPoint x: 236, startPoint y: 285, endPoint x: 397, endPoint y: 290, distance: 161.2
click at [398, 280] on div "More: https://note35.github.io/about/talks" at bounding box center [371, 274] width 308 height 11
copy div "https://note35.github.io/about/talks"
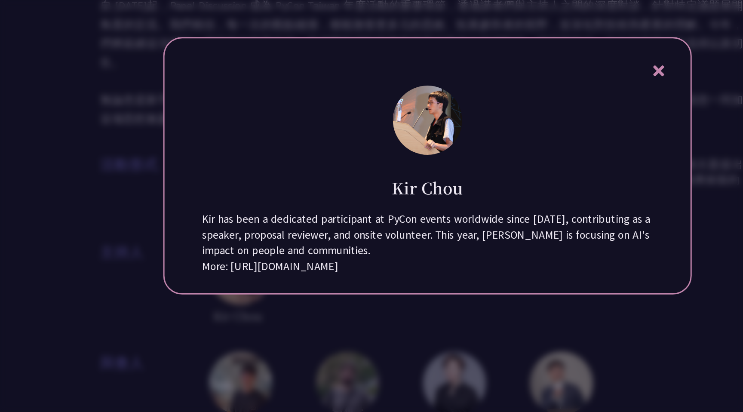
click at [525, 136] on icon at bounding box center [529, 141] width 11 height 11
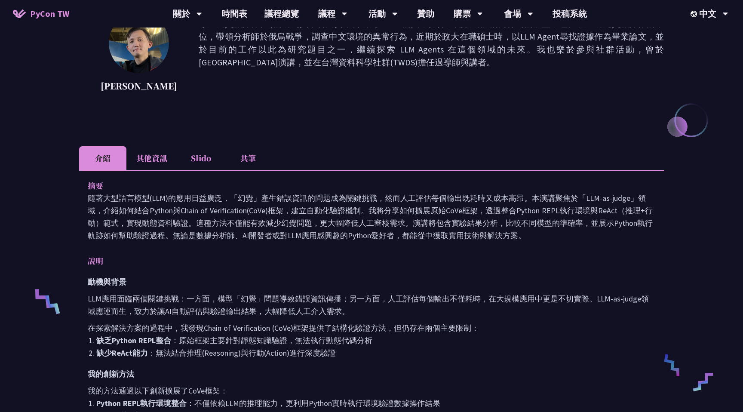
scroll to position [141, 0]
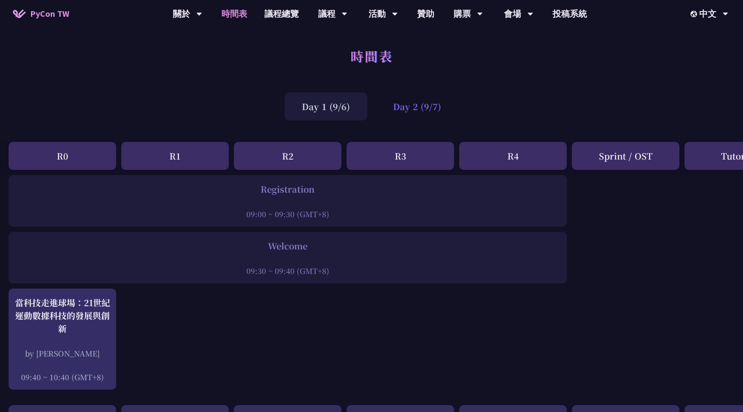
click at [408, 98] on div "Day 2 (9/7)" at bounding box center [417, 106] width 83 height 28
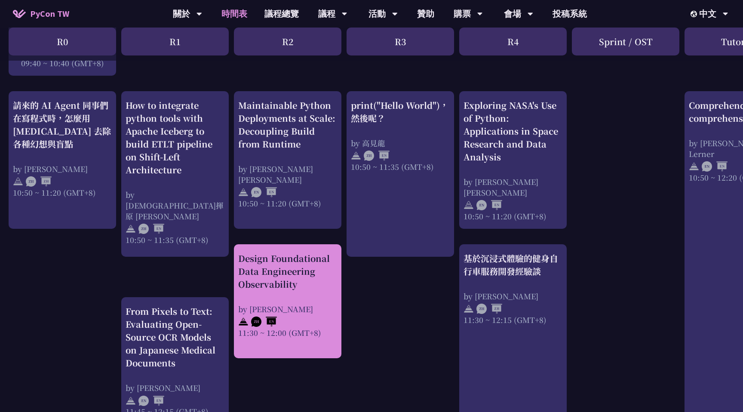
scroll to position [307, 0]
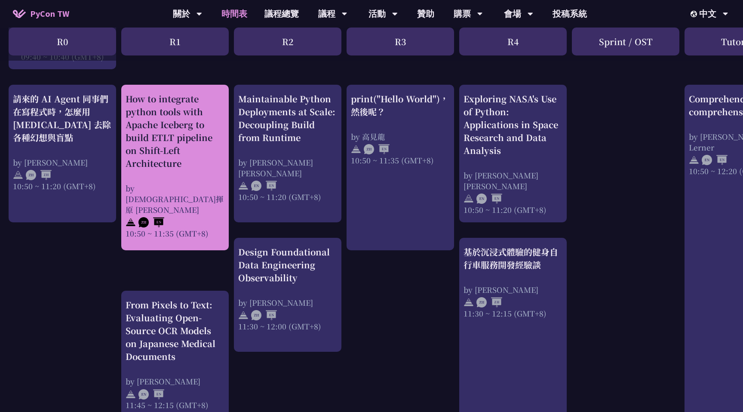
click at [171, 223] on link "How to integrate python tools with Apache Iceberg to build ETLT pipeline on Shi…" at bounding box center [174, 167] width 99 height 150
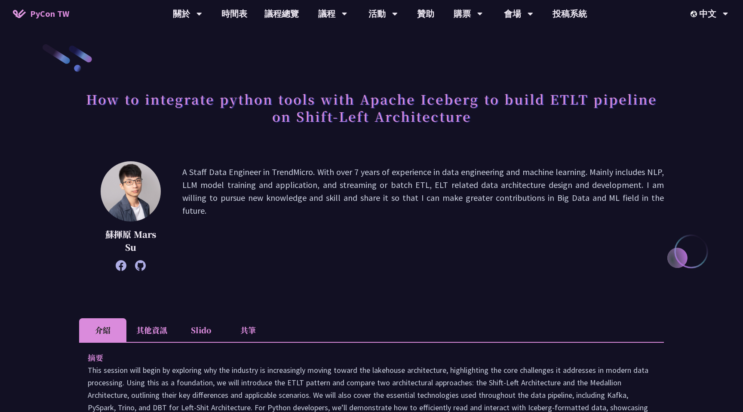
click at [141, 220] on div at bounding box center [131, 191] width 60 height 60
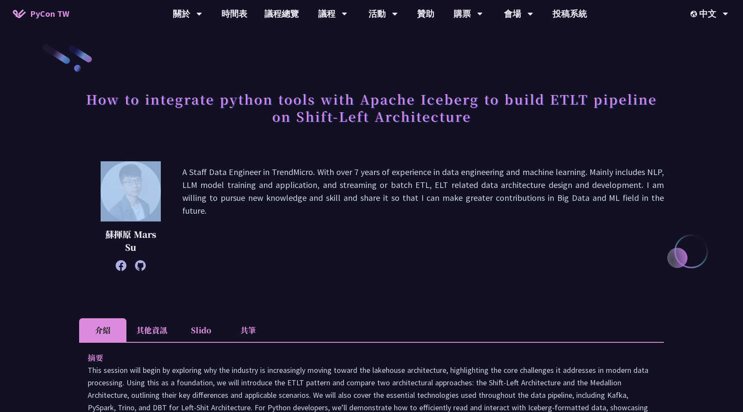
click at [141, 220] on div at bounding box center [131, 191] width 60 height 60
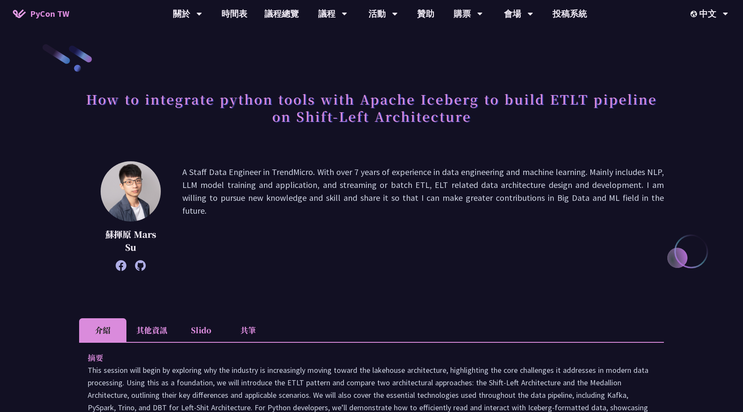
click at [146, 227] on div "蘇揮原 Mars Su" at bounding box center [131, 216] width 60 height 110
click at [146, 231] on p "蘇揮原 Mars Su" at bounding box center [131, 241] width 60 height 26
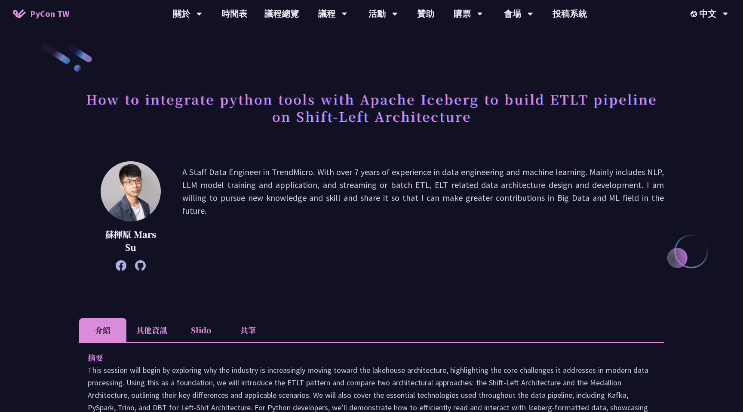
click at [200, 233] on p "A Staff Data Engineer in TrendMicro. With over 7 years of experience in data en…" at bounding box center [422, 215] width 481 height 101
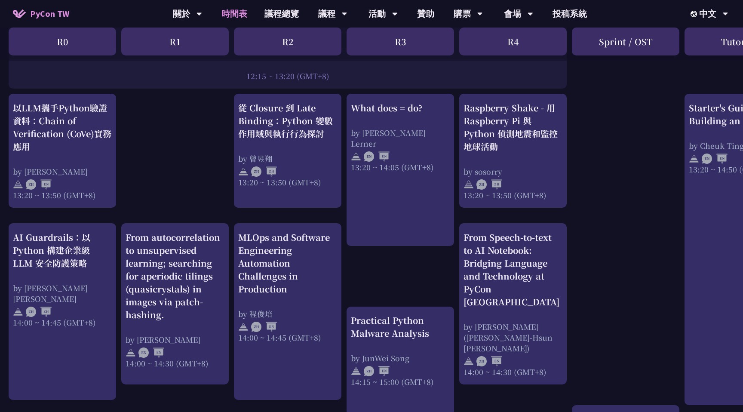
scroll to position [736, 0]
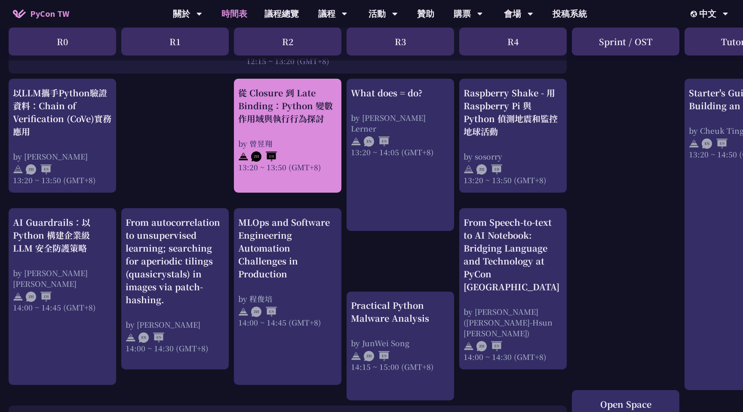
click at [248, 163] on div "13:20 ~ 13:50 (GMT+8)" at bounding box center [287, 167] width 99 height 11
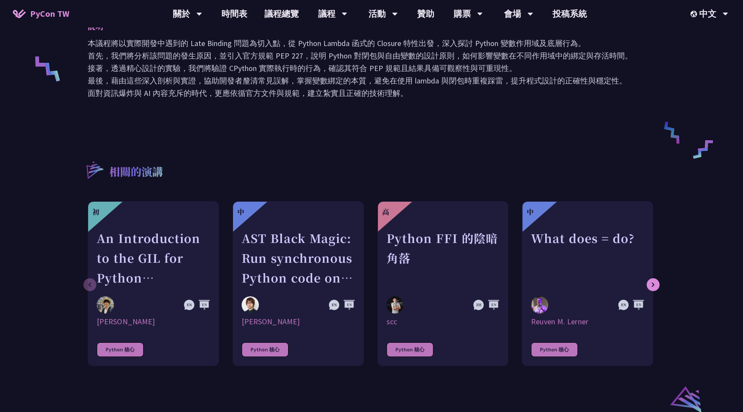
scroll to position [377, 0]
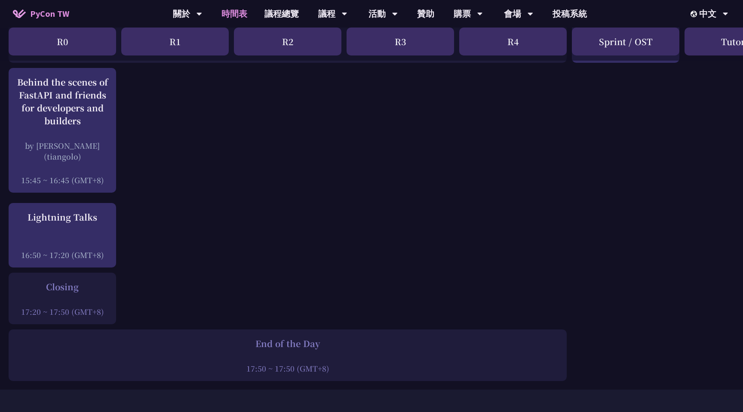
scroll to position [1128, 0]
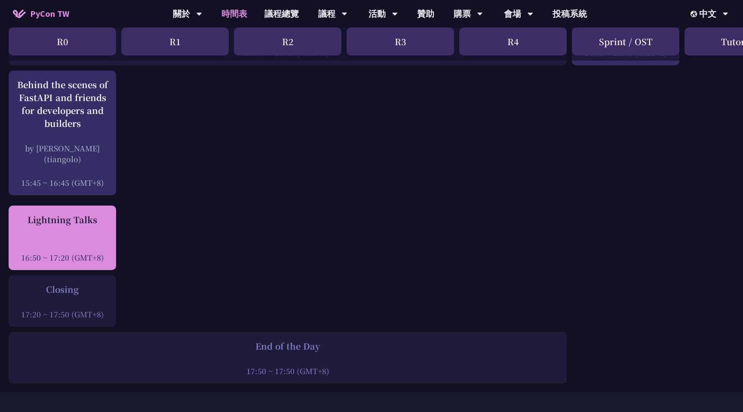
click at [102, 239] on div at bounding box center [62, 245] width 99 height 13
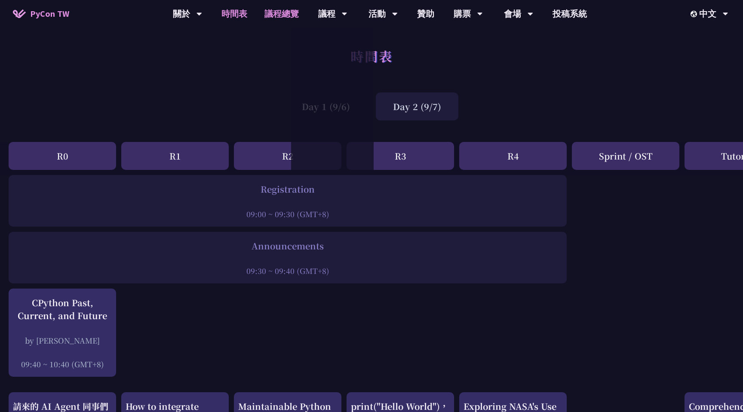
click at [290, 15] on link "議程總覽" at bounding box center [282, 14] width 52 height 28
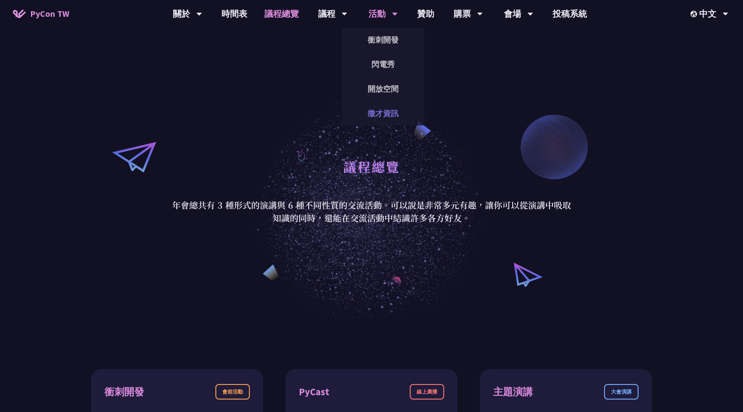
click at [386, 112] on link "徵才資訊" at bounding box center [383, 113] width 83 height 20
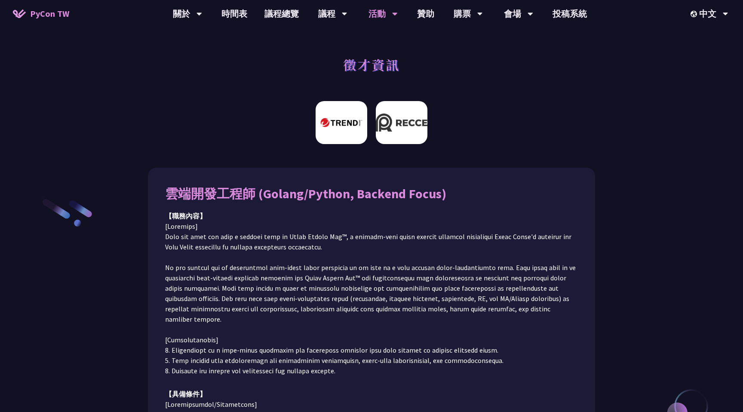
click at [389, 114] on img at bounding box center [402, 122] width 52 height 43
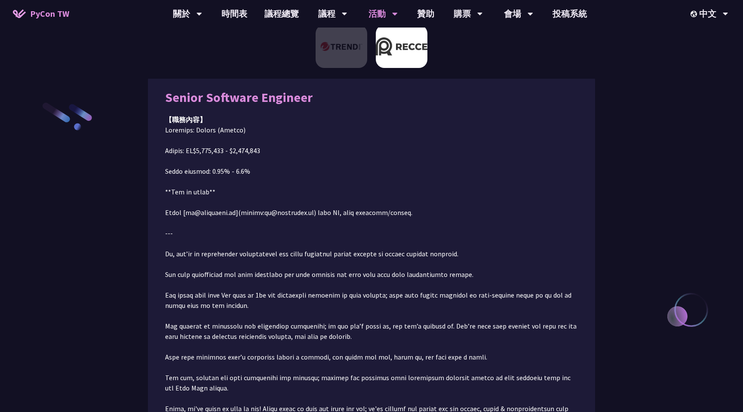
scroll to position [97, 0]
click at [349, 61] on img at bounding box center [341, 46] width 52 height 43
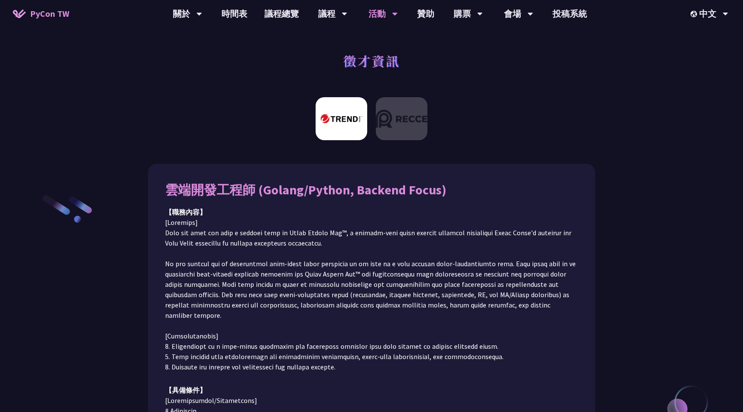
scroll to position [0, 0]
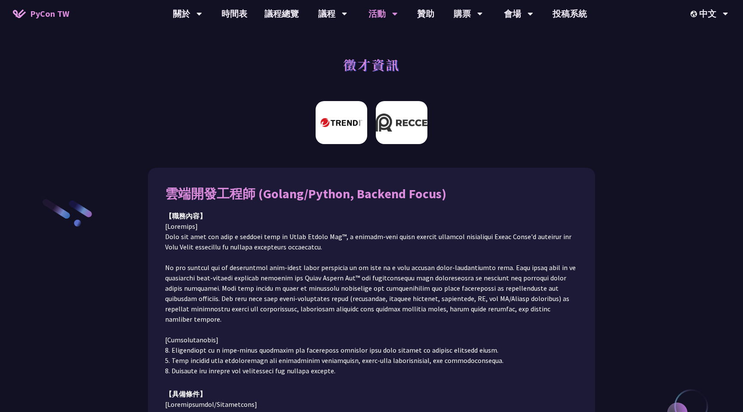
click at [391, 136] on img at bounding box center [402, 122] width 52 height 43
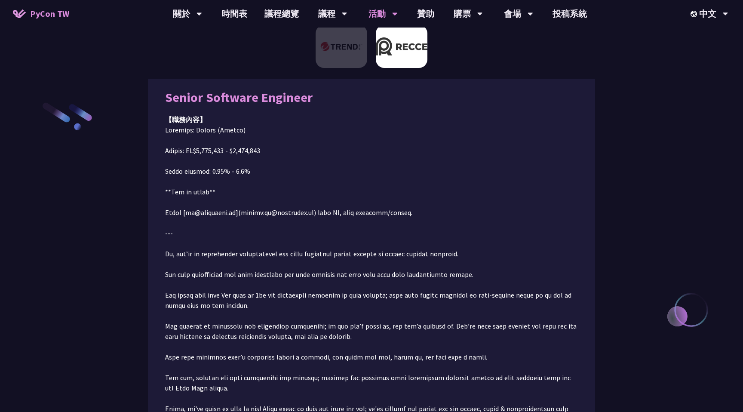
scroll to position [97, 0]
click at [345, 62] on img at bounding box center [341, 46] width 52 height 43
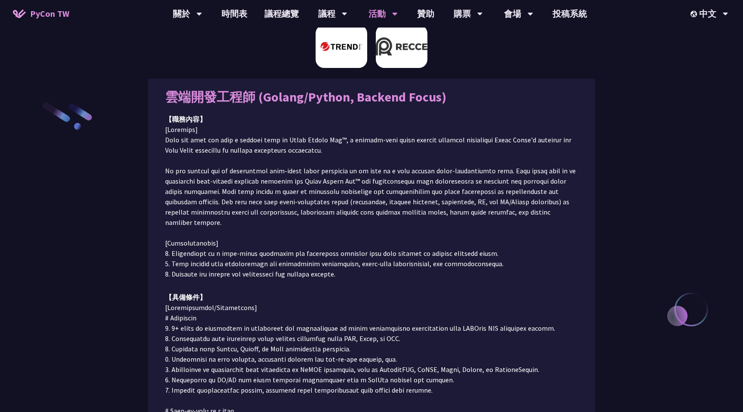
click at [399, 55] on img at bounding box center [402, 46] width 52 height 43
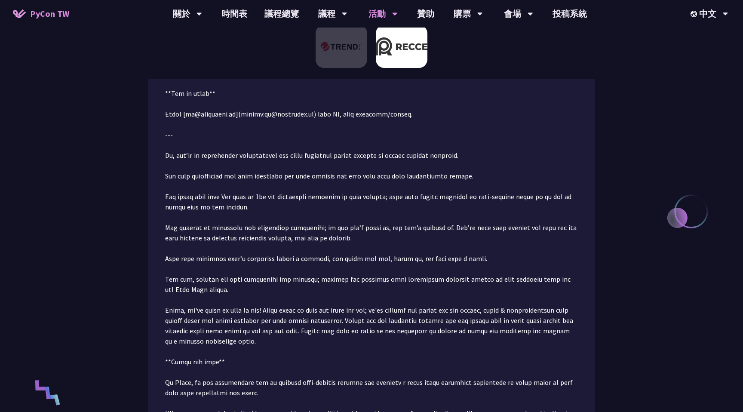
scroll to position [0, 0]
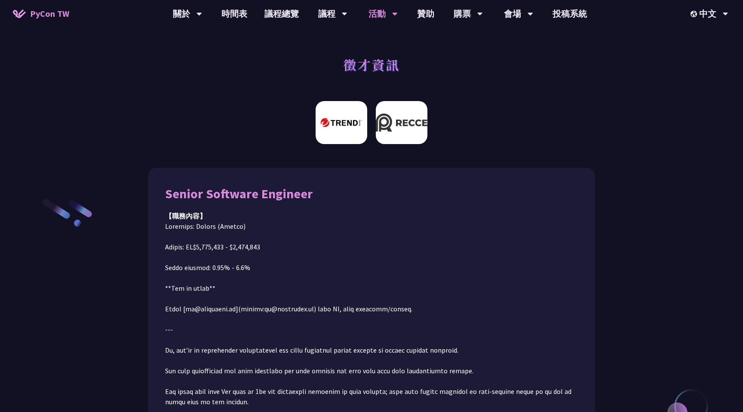
click at [347, 110] on img at bounding box center [341, 122] width 52 height 43
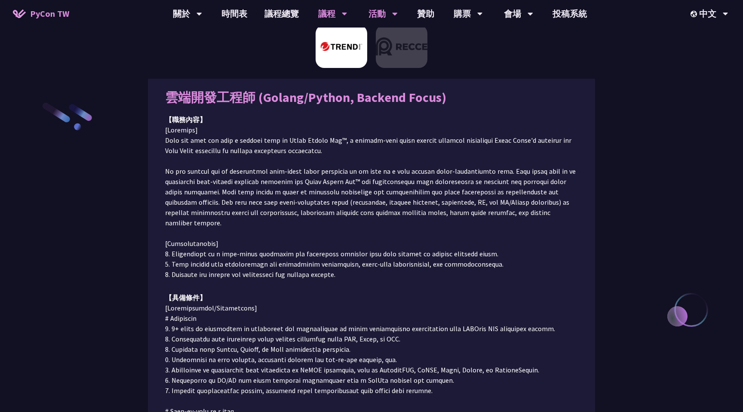
scroll to position [97, 0]
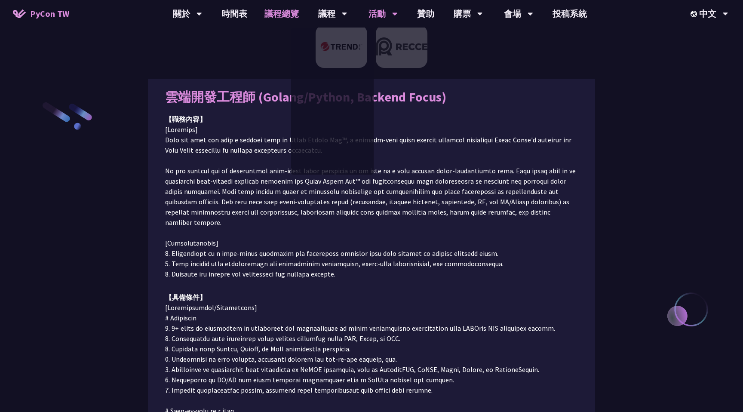
click at [273, 16] on link "議程總覽" at bounding box center [282, 14] width 52 height 28
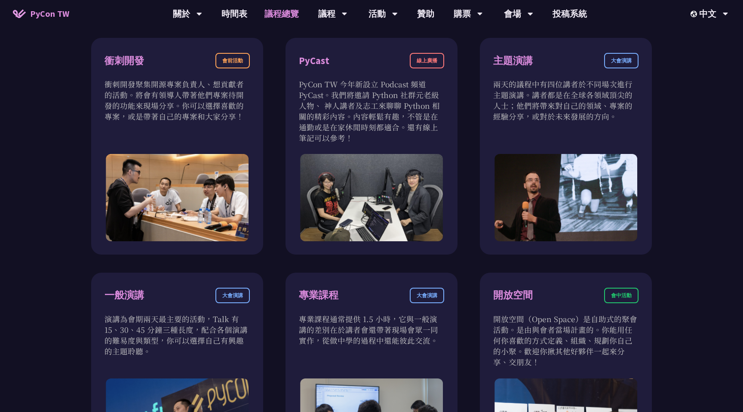
scroll to position [463, 0]
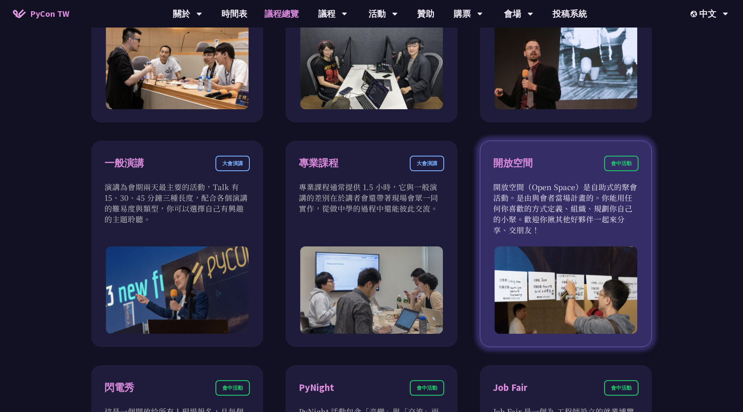
click at [621, 220] on p "開放空間（Open Space）是自助式的聚會活動。是由與會者當場計畫的。你能用任何你喜歡的方式定義、組織、規劃你自己的小聚。歡迎你揪其他好夥伴一起來分享、交…" at bounding box center [565, 208] width 145 height 54
click at [608, 163] on div "會中活動" at bounding box center [621, 163] width 34 height 15
click at [529, 175] on div "開放空間 會中活動" at bounding box center [565, 169] width 145 height 26
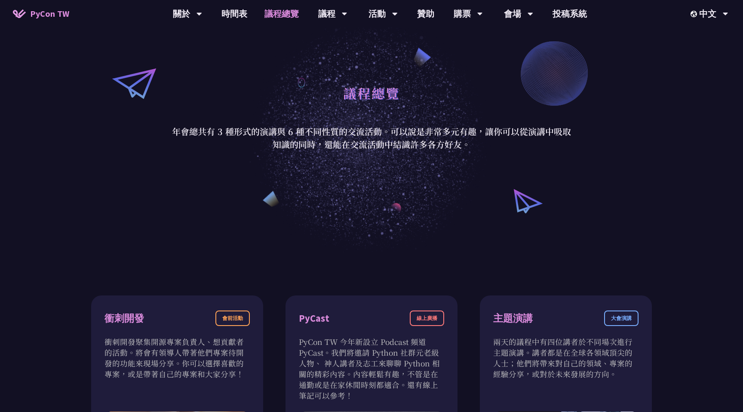
scroll to position [0, 0]
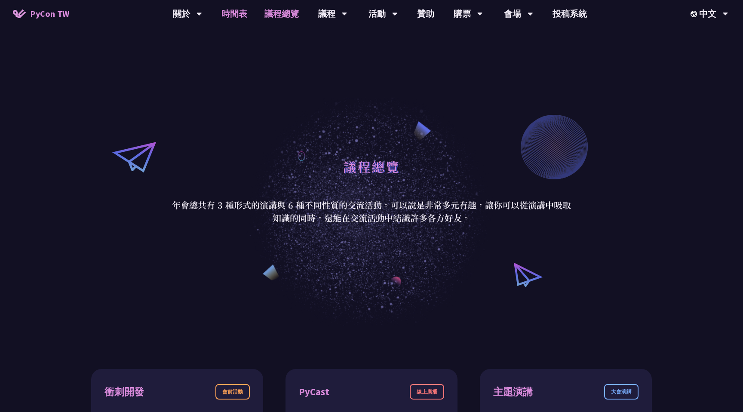
click at [233, 10] on link "時間表" at bounding box center [234, 14] width 43 height 28
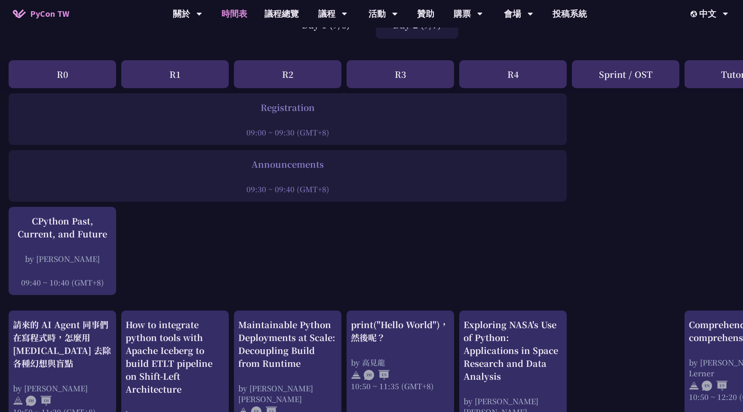
scroll to position [26, 0]
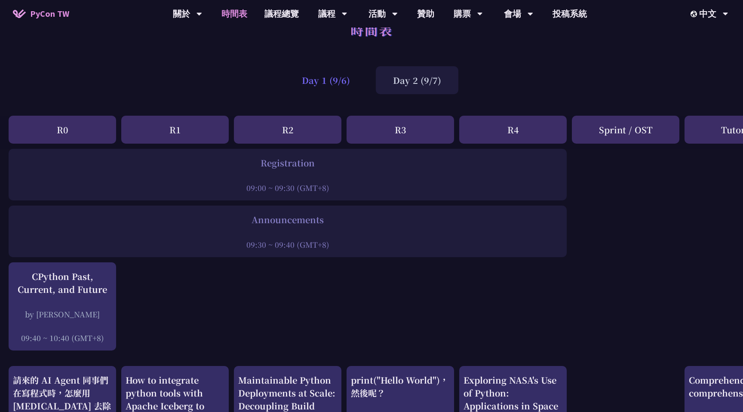
click at [308, 86] on div "Day 1 (9/6)" at bounding box center [326, 80] width 83 height 28
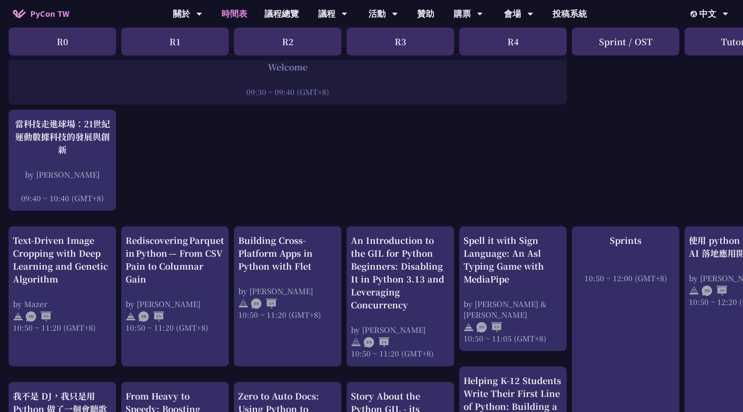
scroll to position [237, 0]
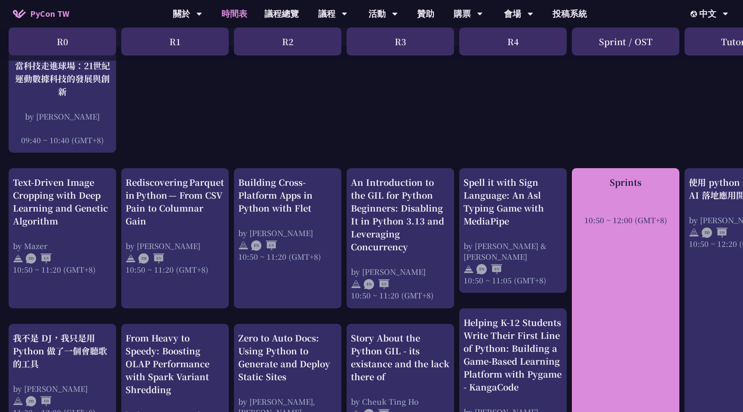
click at [610, 226] on div "Sprints 10:50 ~ 12:00 (GMT+8)" at bounding box center [625, 316] width 107 height 296
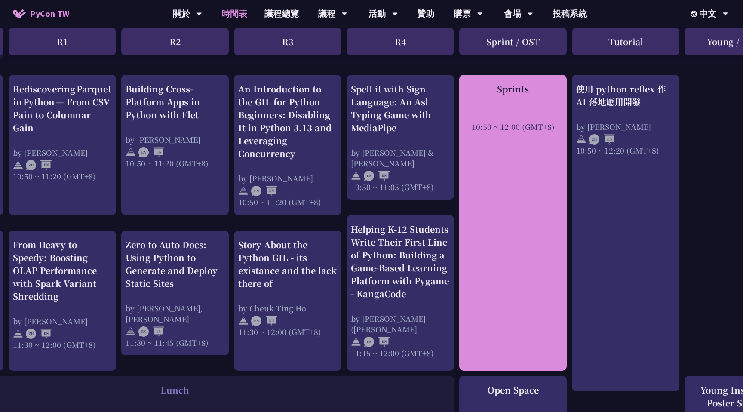
scroll to position [330, 0]
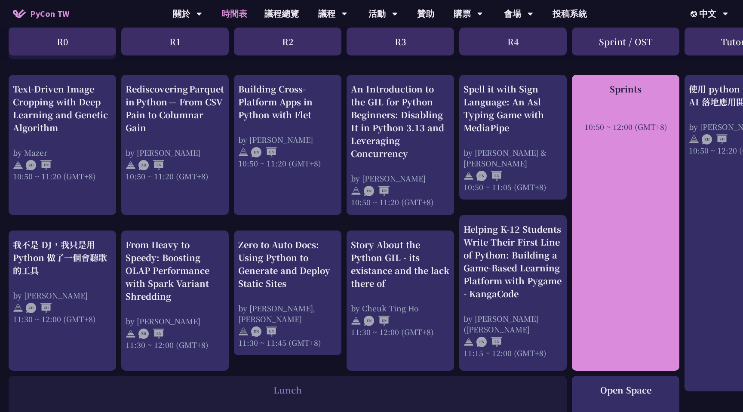
click at [609, 268] on div "Sprints 10:50 ~ 12:00 (GMT+8)" at bounding box center [625, 223] width 107 height 296
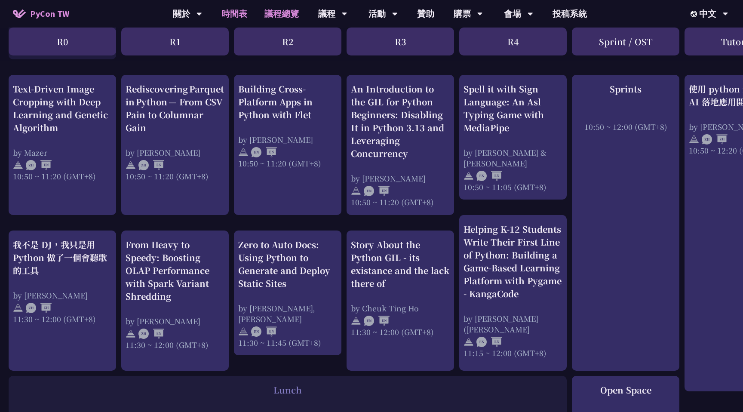
click at [272, 19] on link "議程總覽" at bounding box center [282, 14] width 52 height 28
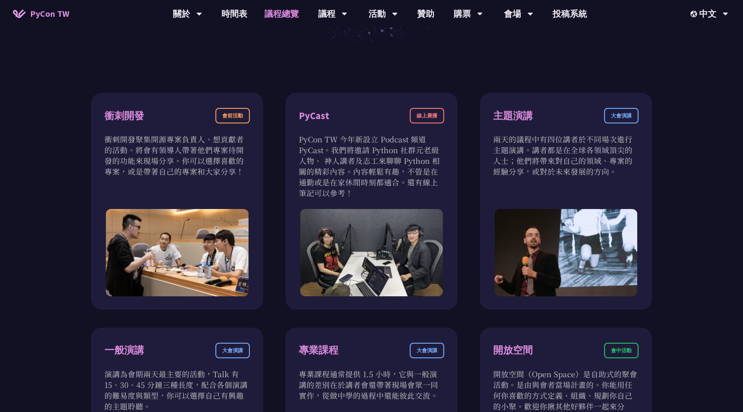
scroll to position [309, 0]
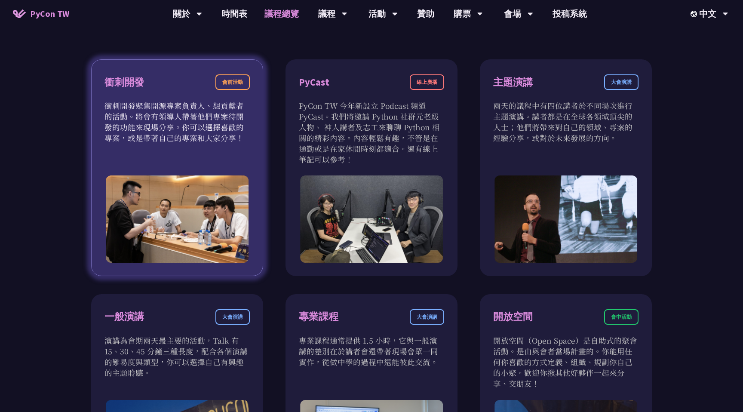
click at [235, 86] on div "會前活動" at bounding box center [232, 81] width 34 height 15
drag, startPoint x: 235, startPoint y: 86, endPoint x: 238, endPoint y: 151, distance: 64.5
click at [238, 151] on div "衝刺開發 會前活動 衝刺開發聚集開源專案負責人、想貢獻者的活動。將會有領導人帶著他們專案待開發的功能來現場分享。你可以選擇喜歡的專案，或是帶著自己的專案和大家…" at bounding box center [177, 167] width 172 height 217
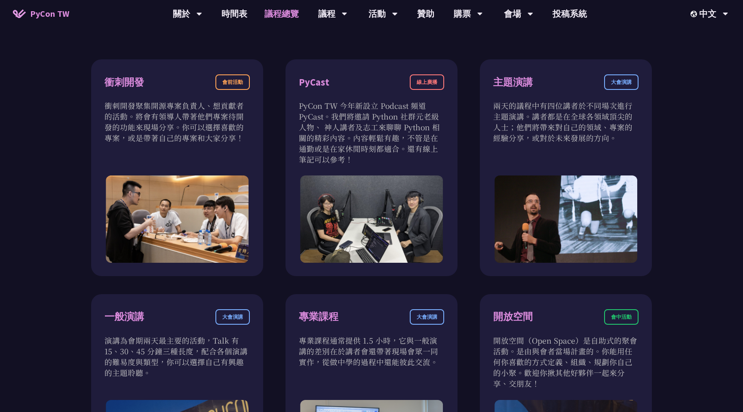
scroll to position [283, 0]
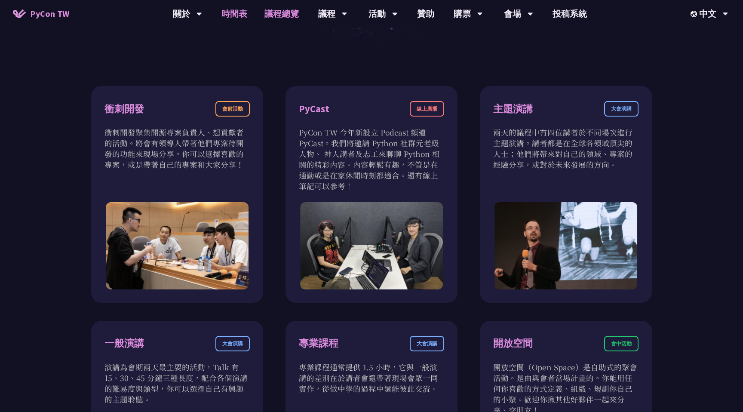
click at [238, 9] on link "時間表" at bounding box center [234, 14] width 43 height 28
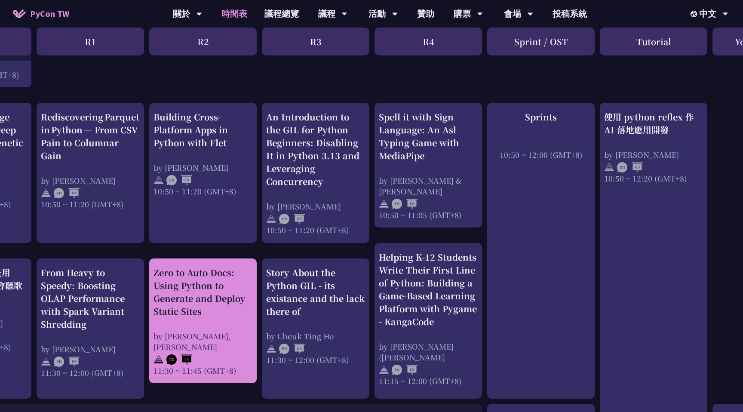
scroll to position [302, 0]
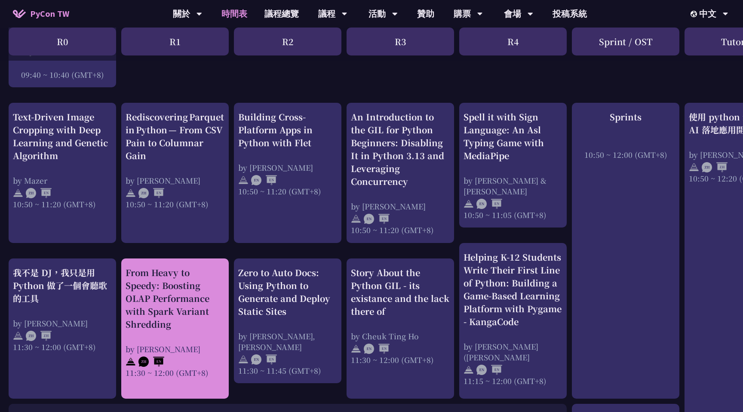
click at [178, 282] on div "From Heavy to Speedy: Boosting OLAP Performance with Spark Variant Shredding" at bounding box center [174, 298] width 99 height 64
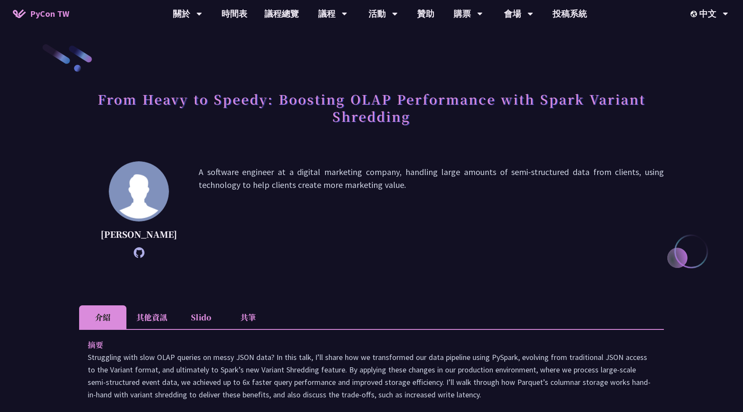
scroll to position [302, 0]
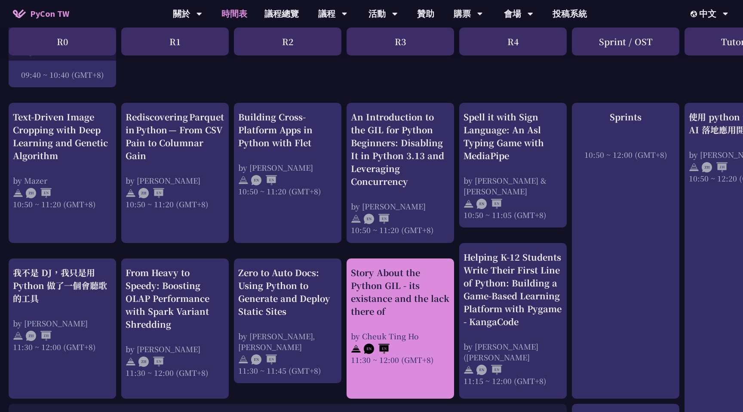
click at [401, 305] on div "Story About the Python GIL - its existance and the lack there of" at bounding box center [400, 292] width 99 height 52
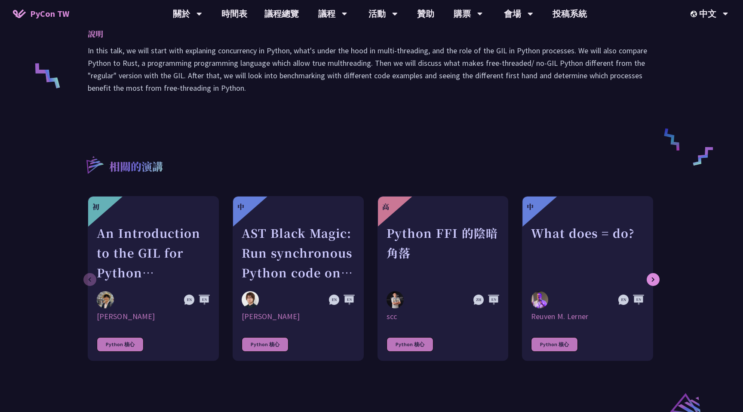
scroll to position [404, 0]
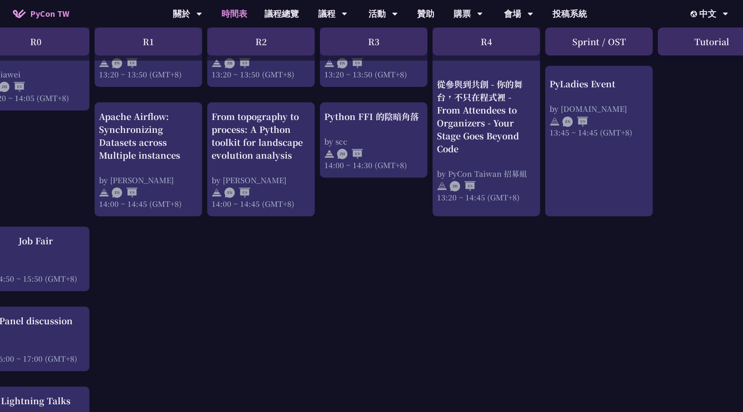
scroll to position [854, 0]
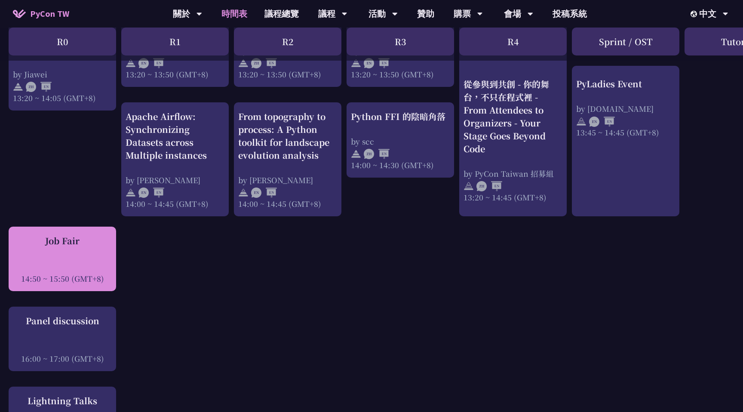
click at [103, 247] on div "Job Fair" at bounding box center [62, 240] width 99 height 13
click at [96, 266] on div "Job Fair 14:50 ~ 15:50 (GMT+8)" at bounding box center [62, 258] width 99 height 49
click at [89, 247] on div "Job Fair" at bounding box center [62, 240] width 99 height 13
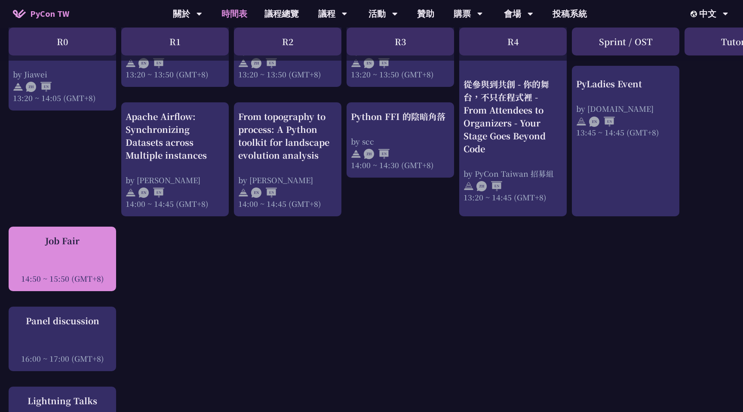
click at [89, 247] on div "Job Fair" at bounding box center [62, 240] width 99 height 13
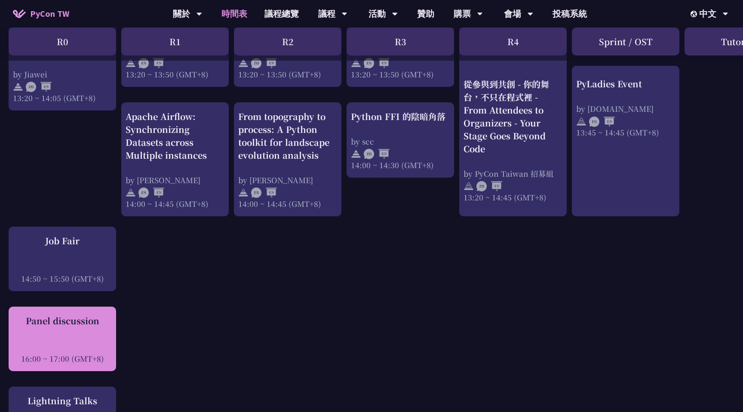
click at [86, 364] on div "16:00 ~ 17:00 (GMT+8)" at bounding box center [62, 358] width 99 height 11
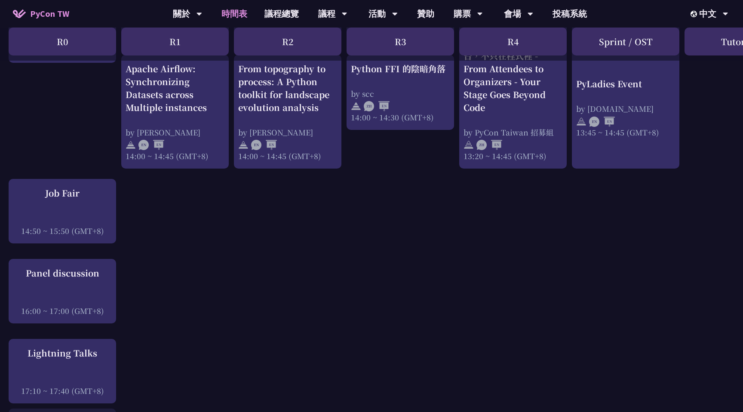
scroll to position [997, 0]
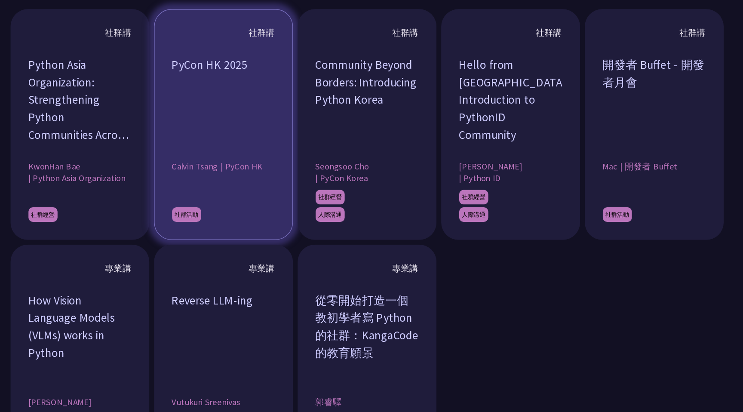
scroll to position [628, 0]
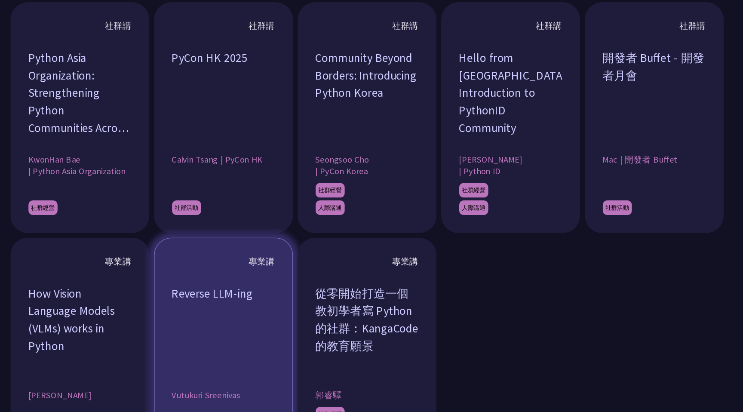
click at [268, 318] on div "Reverse LLM-ing" at bounding box center [265, 350] width 76 height 64
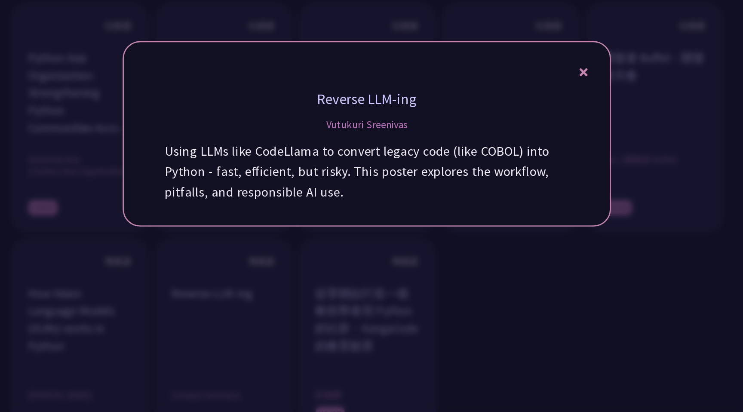
click at [274, 357] on div at bounding box center [371, 206] width 743 height 412
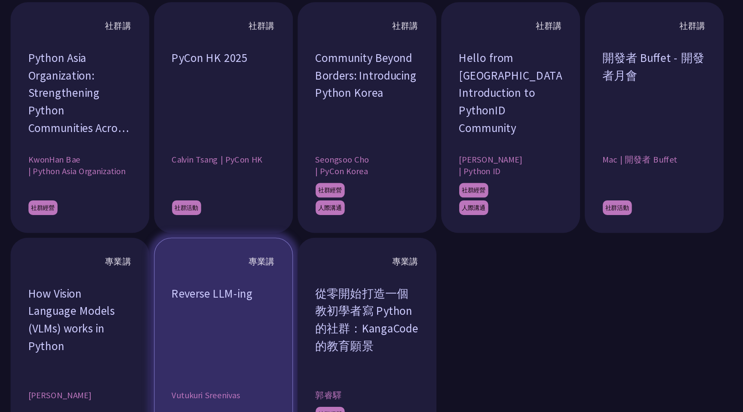
scroll to position [674, 0]
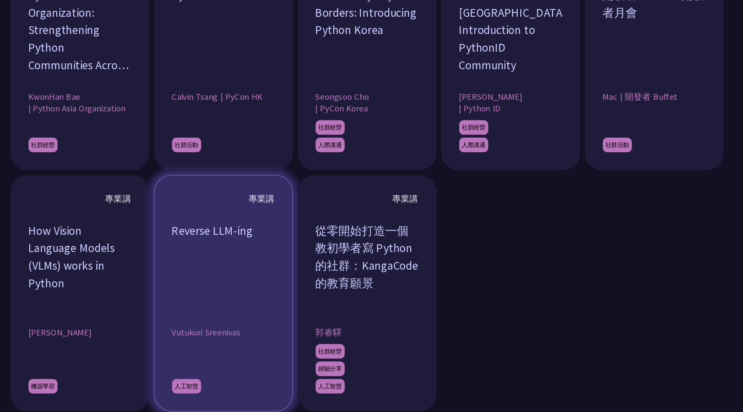
click at [269, 375] on div "人工智慧" at bounding box center [265, 379] width 76 height 37
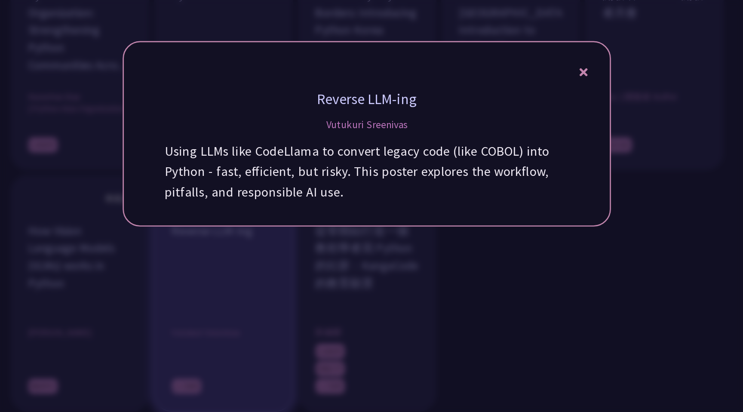
click at [269, 375] on div at bounding box center [371, 206] width 743 height 412
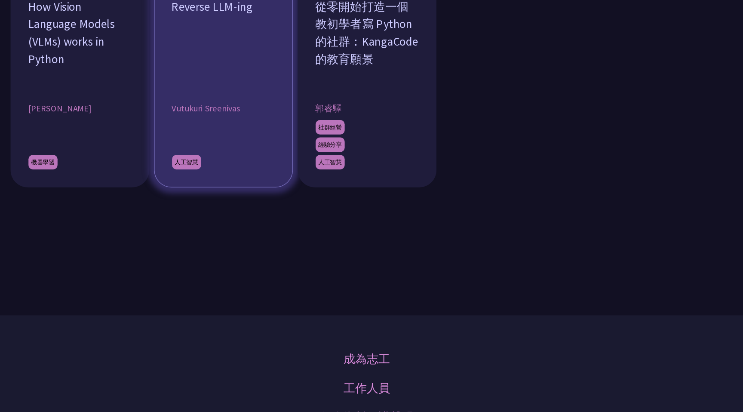
scroll to position [840, 0]
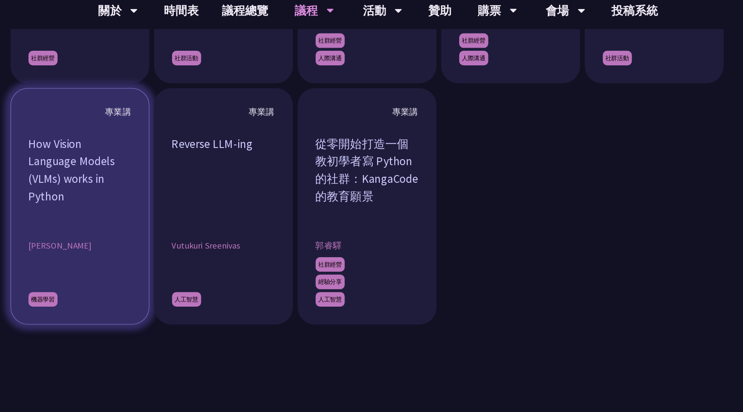
click at [168, 174] on article "專業講 How Vision Language Models (VLMs) works in Python [PERSON_NAME] 機器學習" at bounding box center [159, 158] width 103 height 175
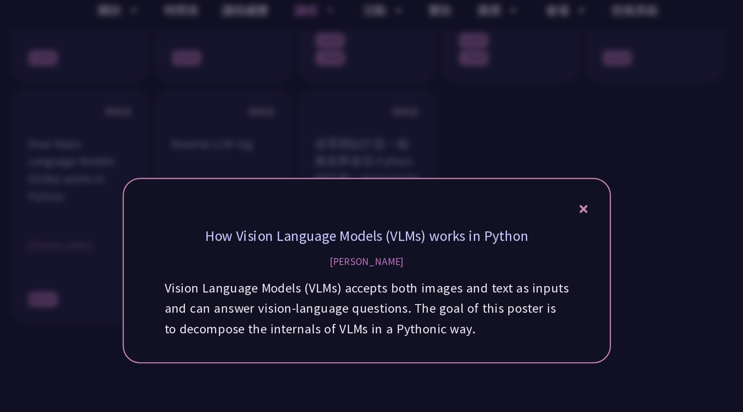
click at [269, 286] on div at bounding box center [371, 206] width 743 height 412
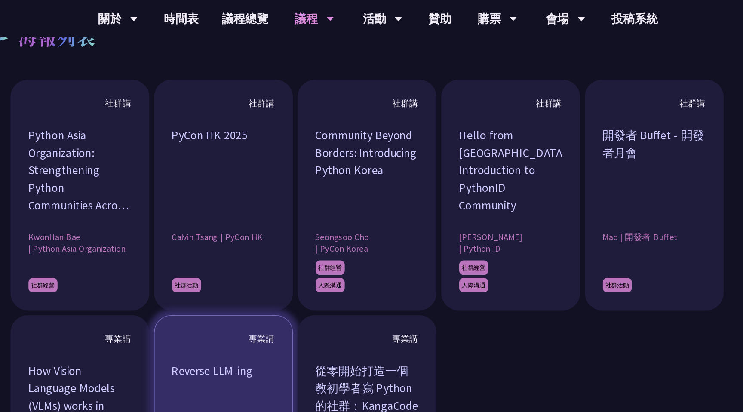
scroll to position [671, 0]
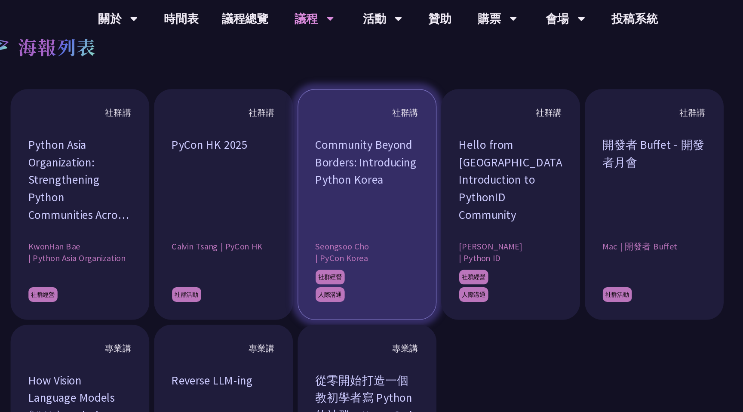
click at [348, 150] on div "Community Beyond Borders: Introducing Python Korea" at bounding box center [372, 133] width 76 height 64
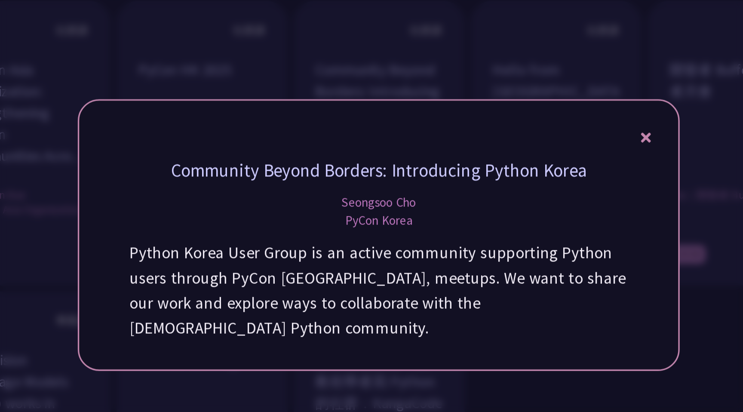
click at [331, 258] on p "Python Korea User Group is an active community supporting Python users through …" at bounding box center [371, 239] width 299 height 60
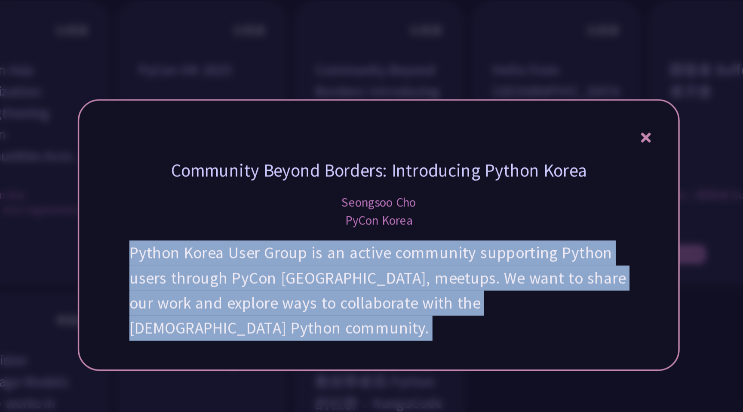
click at [331, 258] on p "Python Korea User Group is an active community supporting Python users through …" at bounding box center [371, 239] width 299 height 60
click at [334, 267] on div "Community Beyond Borders: Introducing Python Korea [PERSON_NAME] PyCon Korea Py…" at bounding box center [371, 206] width 361 height 163
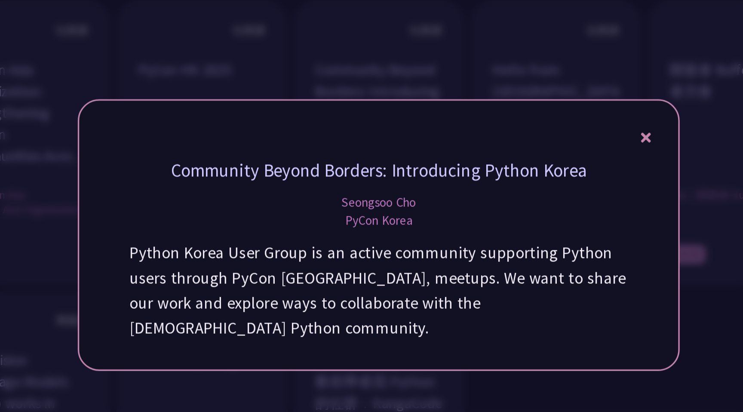
click at [531, 150] on icon at bounding box center [532, 147] width 6 height 6
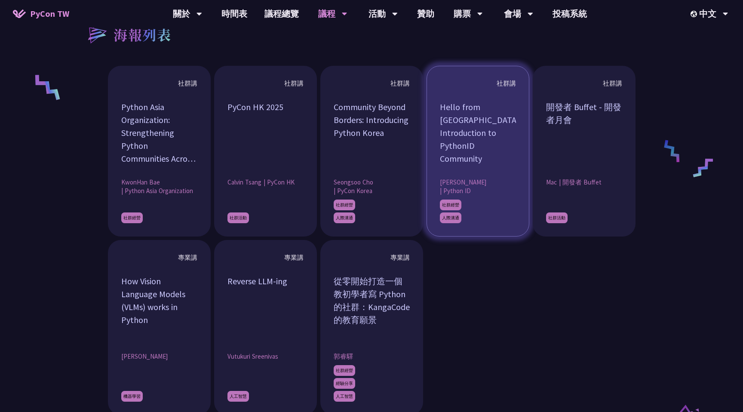
click at [499, 194] on div "[PERSON_NAME] | Python ID" at bounding box center [478, 186] width 76 height 17
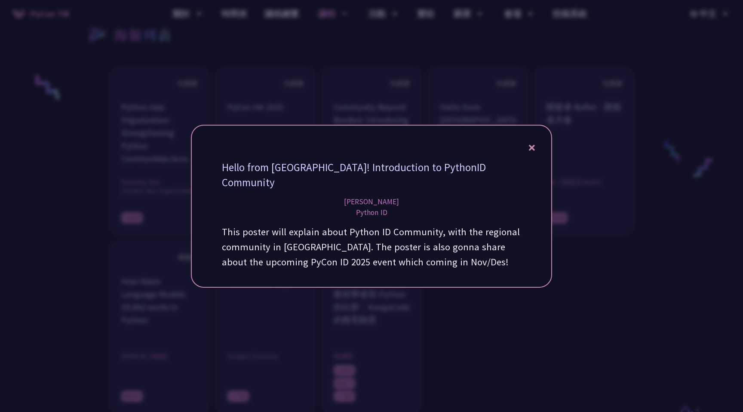
click at [456, 318] on div at bounding box center [371, 206] width 743 height 412
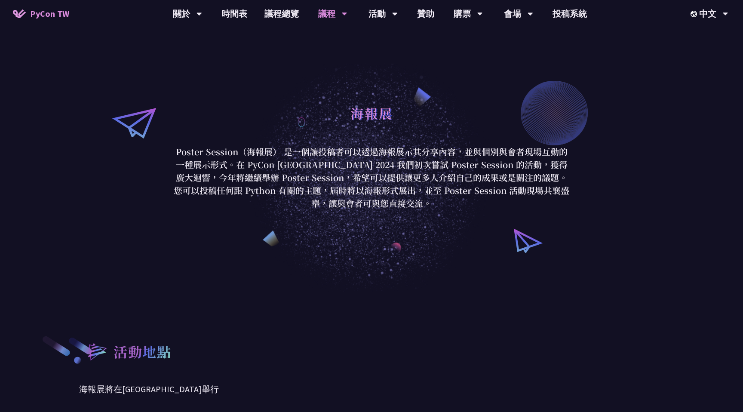
scroll to position [0, 0]
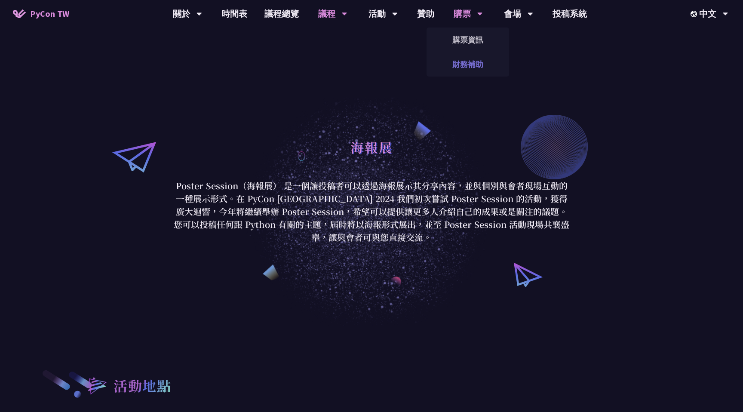
click at [462, 67] on link "財務補助" at bounding box center [467, 64] width 83 height 20
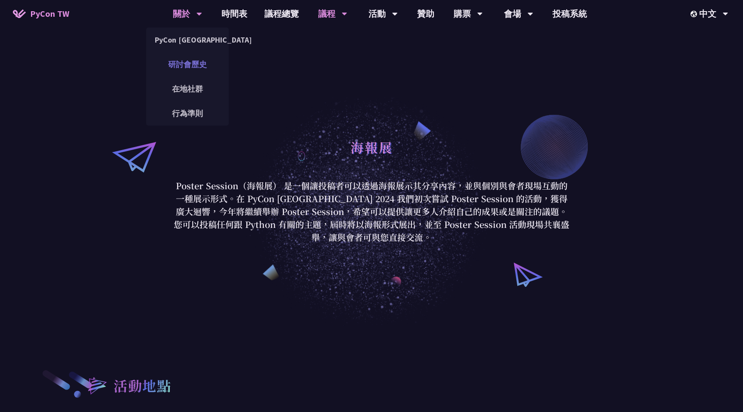
click at [203, 65] on link "研討會歷史" at bounding box center [187, 64] width 83 height 20
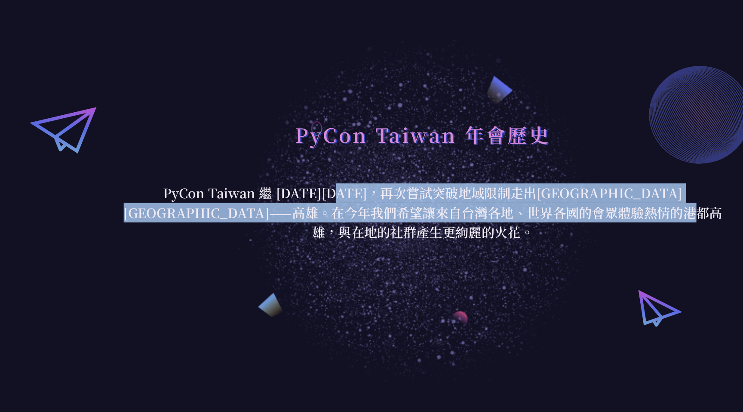
drag, startPoint x: 197, startPoint y: 209, endPoint x: 220, endPoint y: 239, distance: 38.6
click at [220, 239] on div "PyCon Taiwan 年會歷史 PyCon [GEOGRAPHIC_DATA] 繼 [DATE][DATE]，再次嘗試突破地域限制走出[GEOGRAPHI…" at bounding box center [371, 189] width 743 height 274
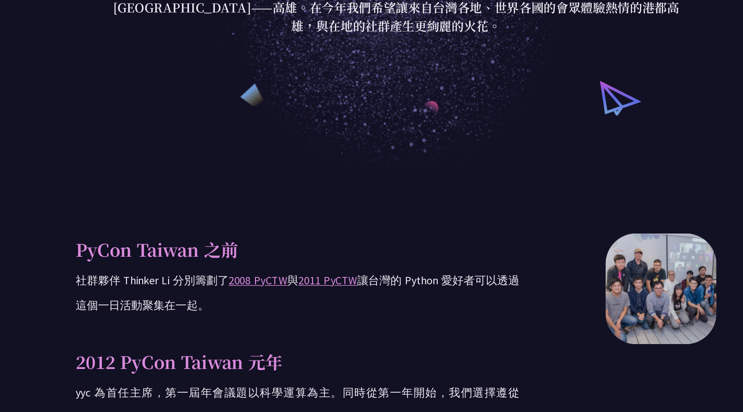
scroll to position [113, 0]
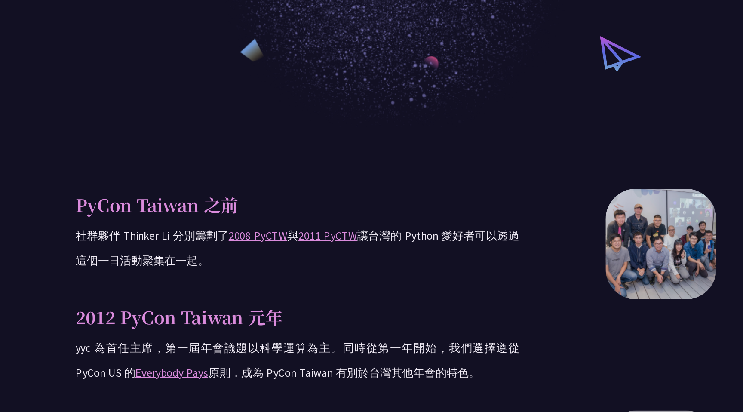
click at [248, 313] on p "社群夥伴 Thinker [PERSON_NAME] 分別籌劃了 2008 PyCTW 與 2011 PyCTW 讓台灣的 Python 愛好者可以透過這個一…" at bounding box center [302, 297] width 309 height 34
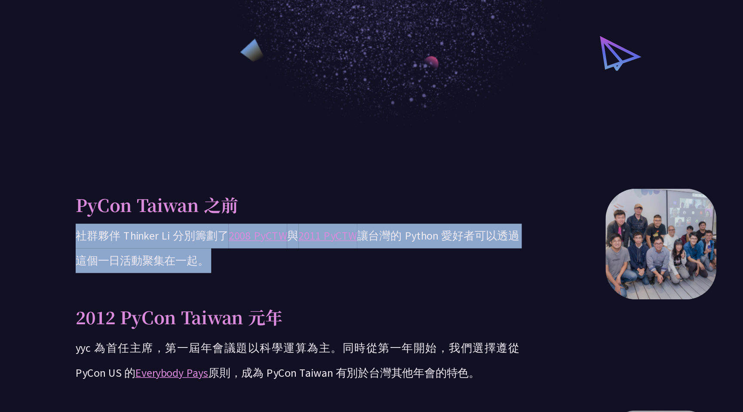
click at [248, 313] on p "社群夥伴 Thinker [PERSON_NAME] 分別籌劃了 2008 PyCTW 與 2011 PyCTW 讓台灣的 Python 愛好者可以透過這個一…" at bounding box center [302, 297] width 309 height 34
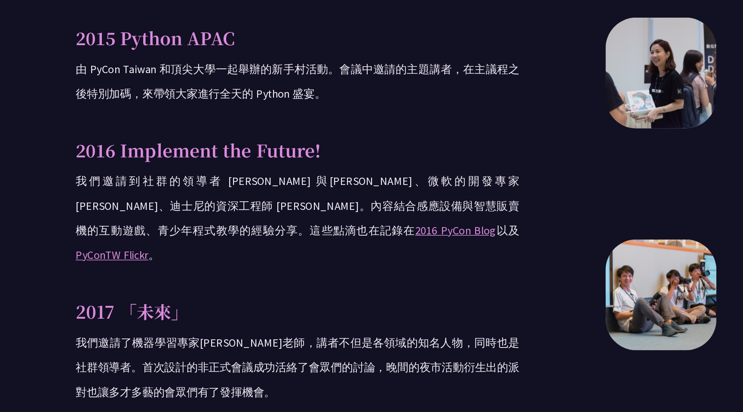
scroll to position [567, 0]
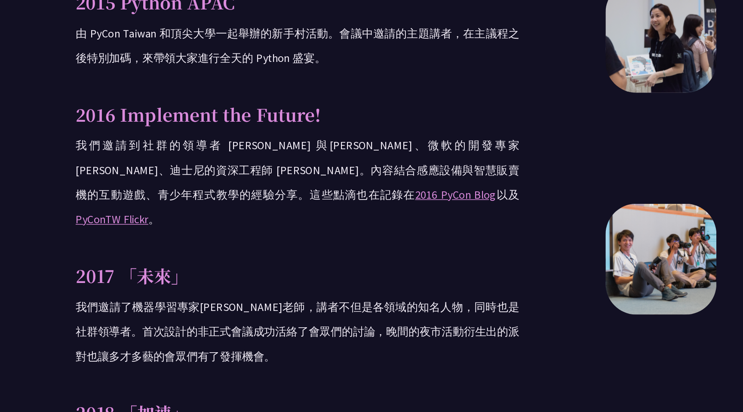
click at [250, 361] on p "我們邀請了機器學習專家[PERSON_NAME]老師，講者不但是各領域的知名人物，同時也是社群領導者。首次設計的非正式會議成功活絡了會眾們的討論，晚間的夜市活…" at bounding box center [302, 356] width 309 height 52
drag, startPoint x: 266, startPoint y: 361, endPoint x: 258, endPoint y: 281, distance: 81.2
click at [253, 330] on p "我們邀請了機器學習專家[PERSON_NAME]老師，講者不但是各領域的知名人物，同時也是社群領導者。首次設計的非正式會議成功活絡了會眾們的討論，晚間的夜市活…" at bounding box center [302, 356] width 309 height 52
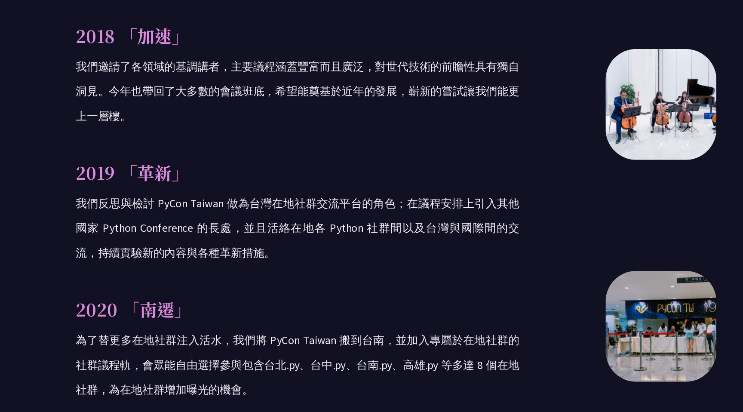
scroll to position [880, 0]
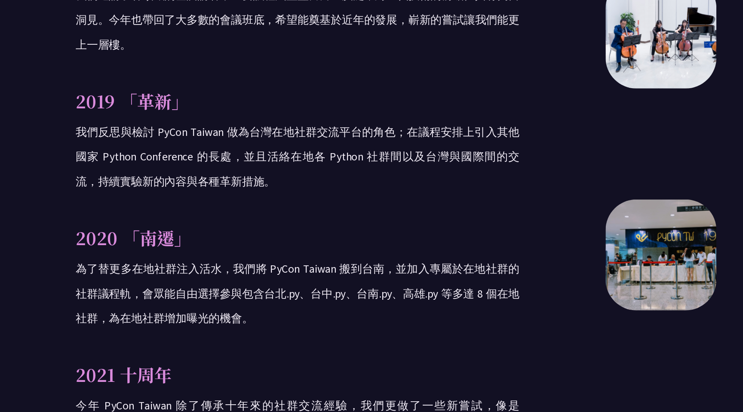
click at [262, 327] on p "為了替更多在地社群注入活水，我們將 PyCon Taiwan 搬到台南，並加入專屬於在地社群的社群議程軌，會眾能自由選擇參與包含台北.py、台中.py、台南.…" at bounding box center [302, 329] width 309 height 52
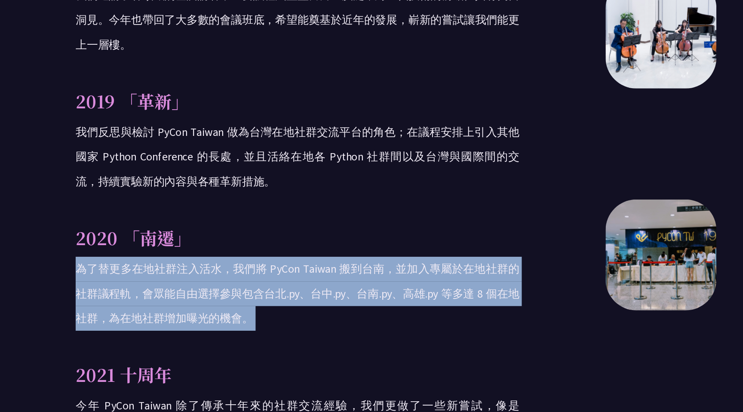
click at [262, 327] on p "為了替更多在地社群注入活水，我們將 PyCon Taiwan 搬到台南，並加入專屬於在地社群的社群議程軌，會眾能自由選擇參與包含台北.py、台中.py、台南.…" at bounding box center [302, 329] width 309 height 52
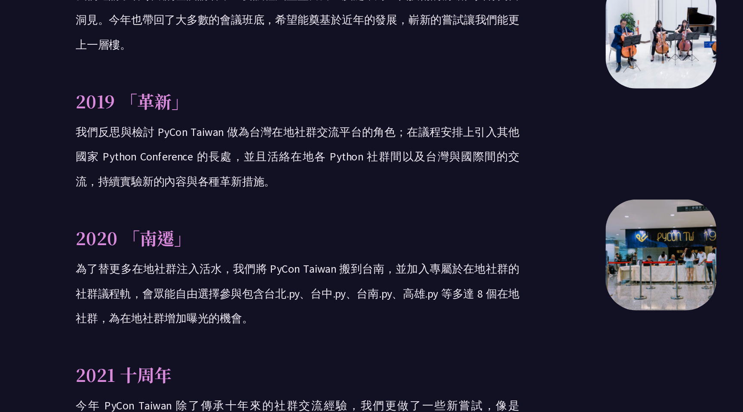
click at [263, 334] on p "為了替更多在地社群注入活水，我們將 PyCon Taiwan 搬到台南，並加入專屬於在地社群的社群議程軌，會眾能自由選擇參與包含台北.py、台中.py、台南.…" at bounding box center [302, 329] width 309 height 52
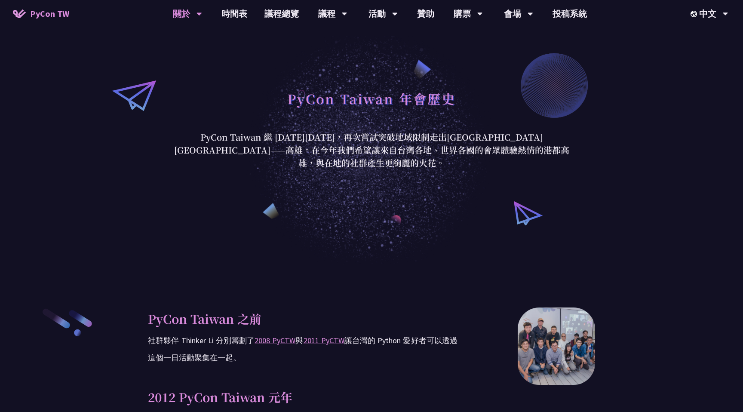
scroll to position [47, 0]
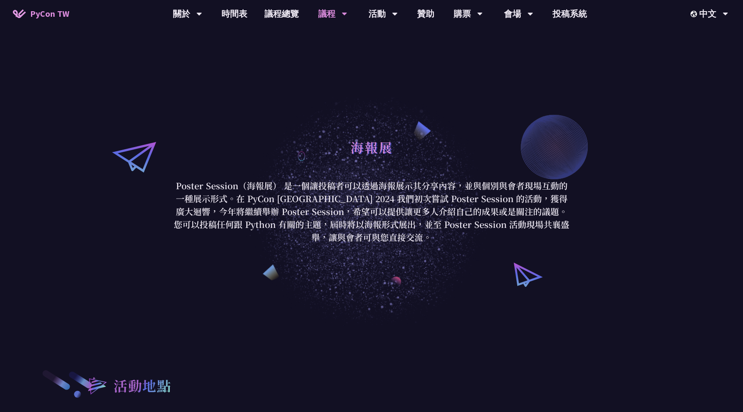
click at [66, 21] on link "PyCon TW" at bounding box center [40, 13] width 73 height 21
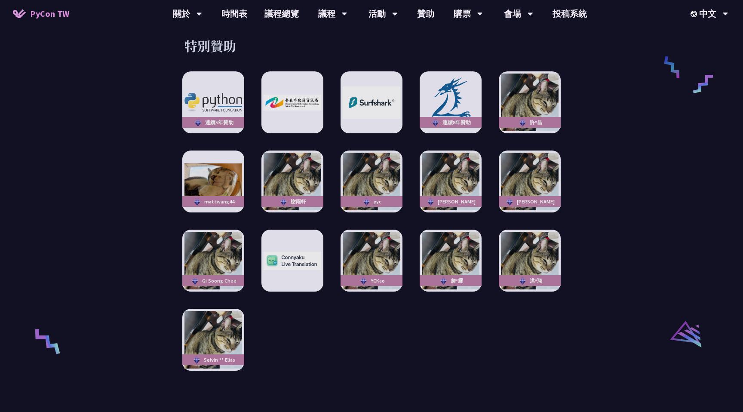
scroll to position [1587, 0]
